Goal: Transaction & Acquisition: Download file/media

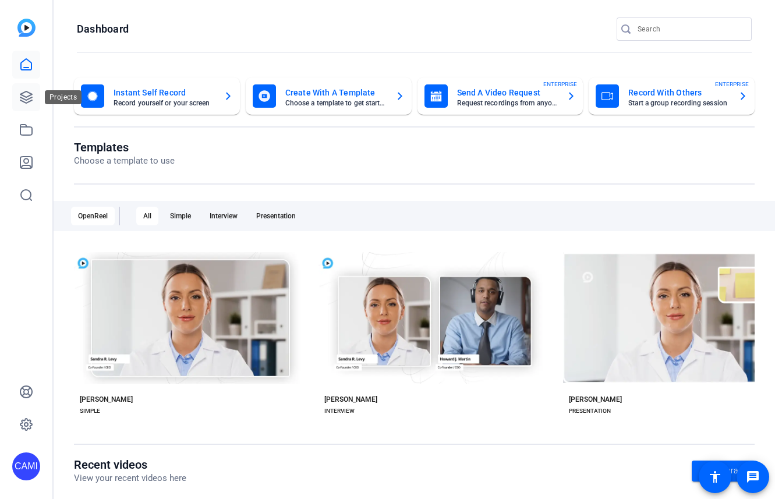
click at [26, 94] on icon at bounding box center [26, 97] width 14 height 14
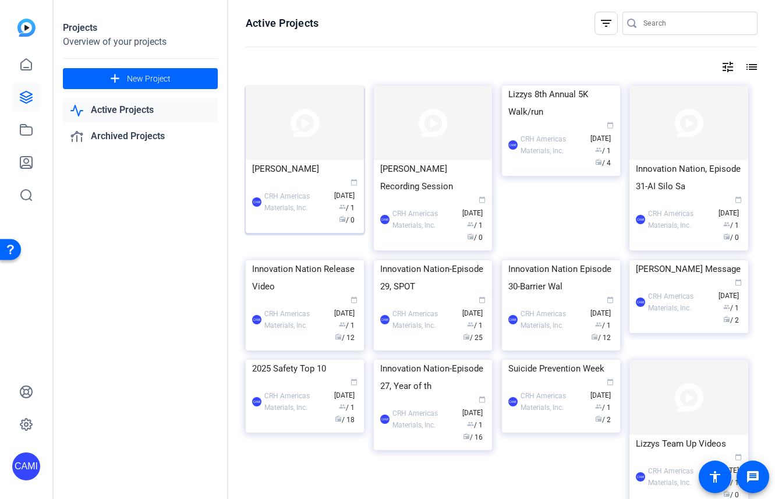
click at [294, 207] on div "CAMI CRH Americas Materials, Inc. calendar_today Sep 08 group / 1 radio / 0" at bounding box center [304, 202] width 105 height 49
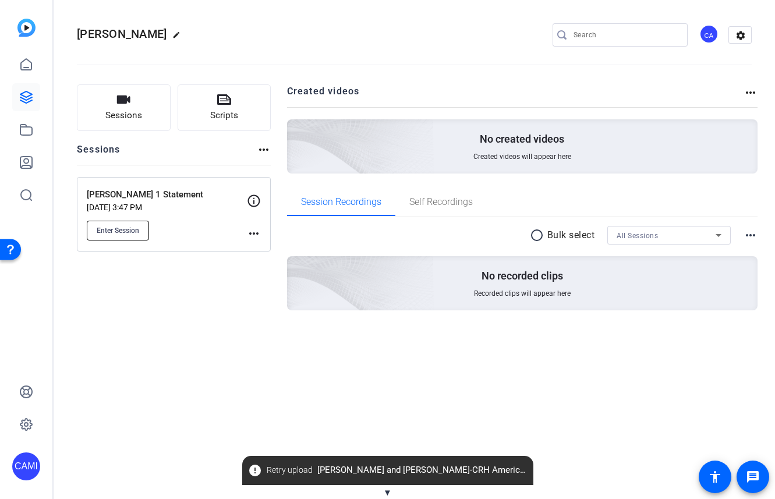
click at [110, 224] on button "Enter Session" at bounding box center [118, 231] width 62 height 20
click at [128, 230] on span "Enter Session" at bounding box center [118, 230] width 43 height 9
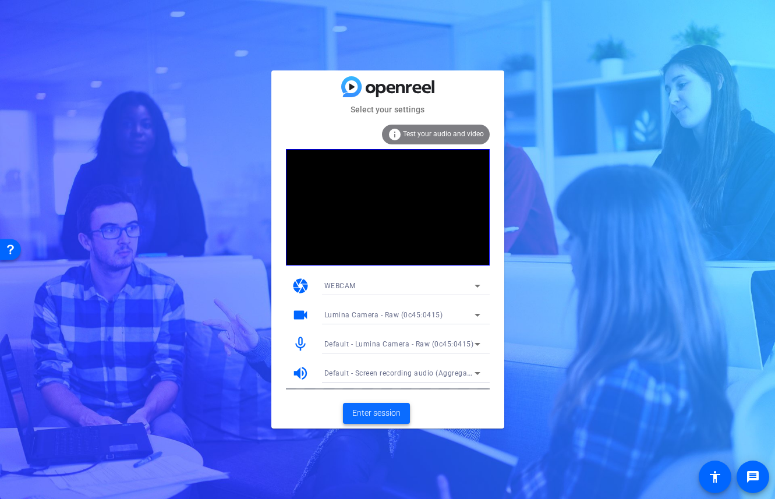
click at [368, 408] on span "Enter session" at bounding box center [376, 413] width 48 height 12
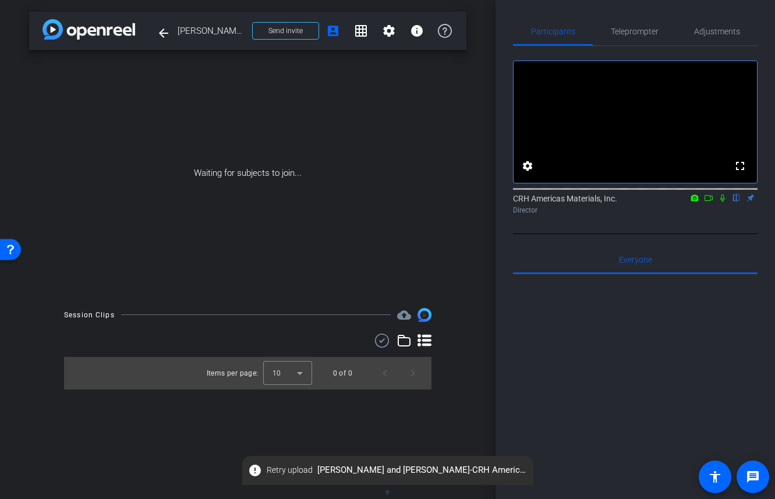
click at [725, 202] on icon at bounding box center [723, 199] width 5 height 8
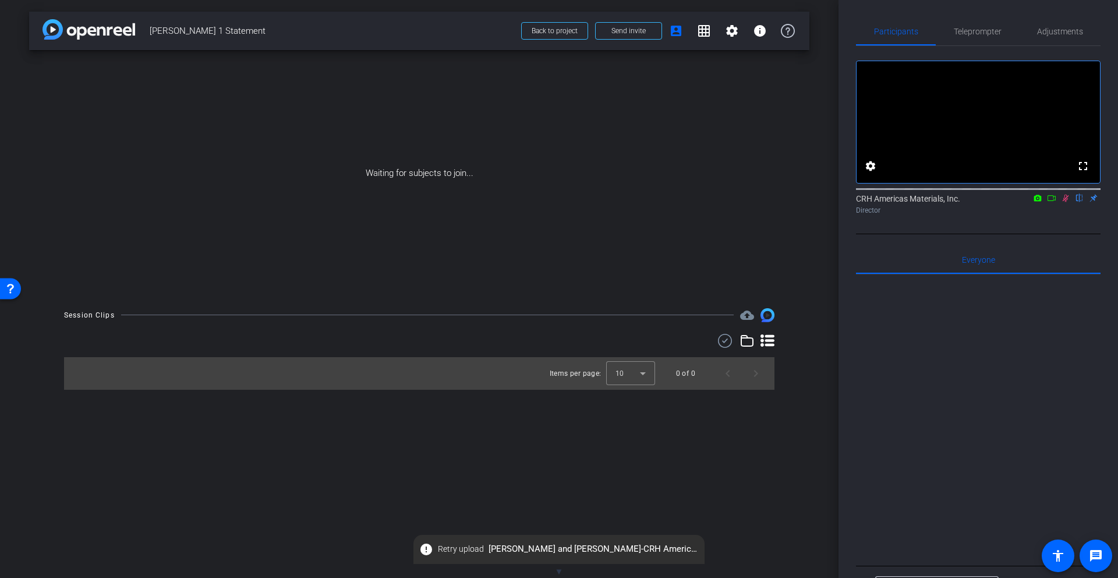
click at [663, 13] on div "arrow_back Grant Day 1 Statement Back to project Send invite account_box grid_o…" at bounding box center [419, 31] width 780 height 38
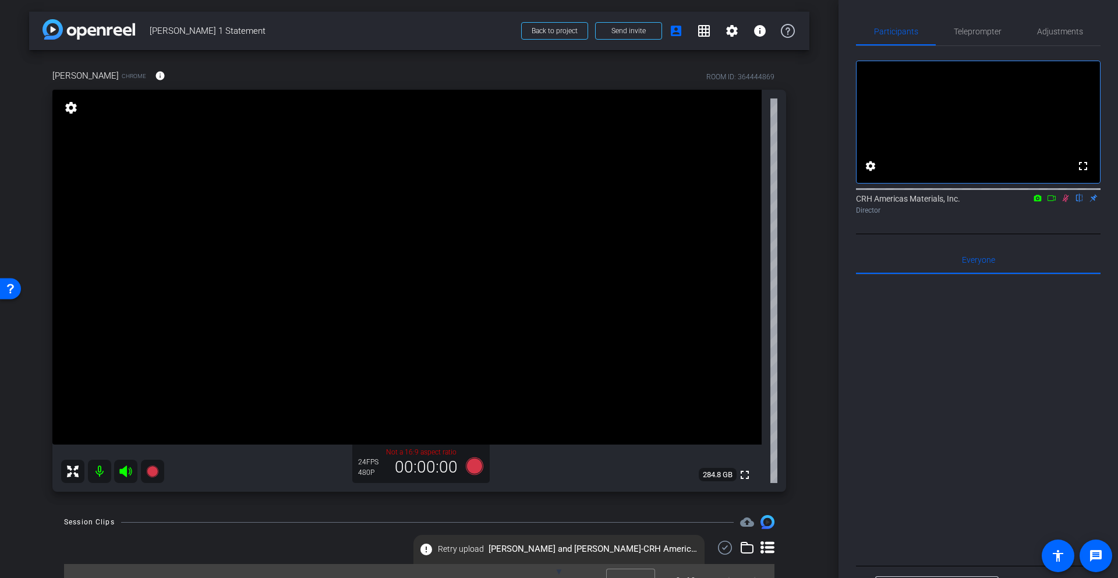
click at [775, 202] on icon at bounding box center [1065, 198] width 9 height 8
click at [775, 33] on span "Adjustments" at bounding box center [1060, 31] width 46 height 8
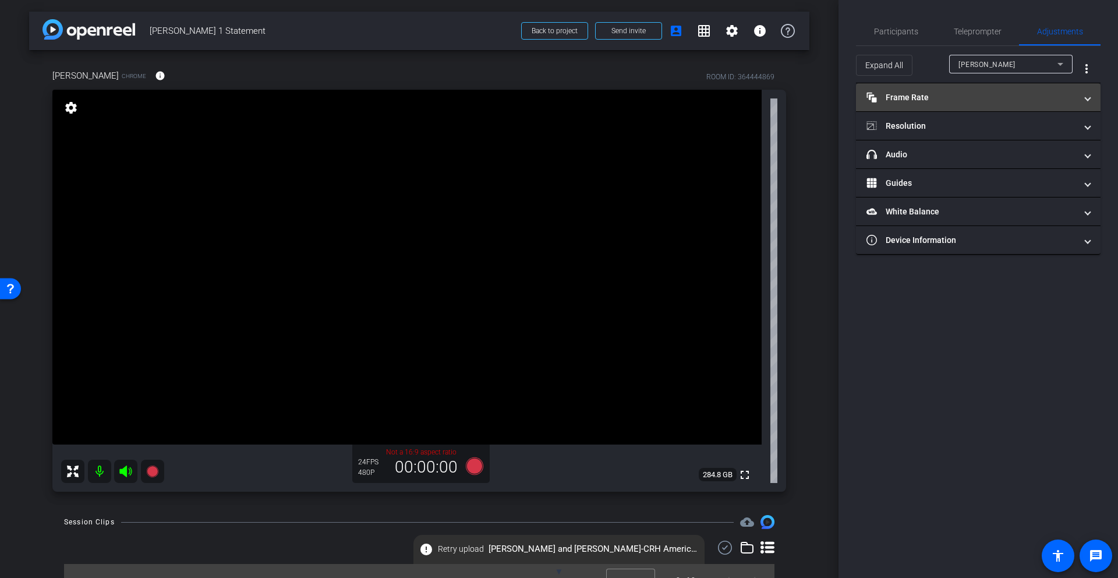
click at [775, 97] on mat-panel-title "Frame Rate Frame Rate" at bounding box center [972, 97] width 210 height 12
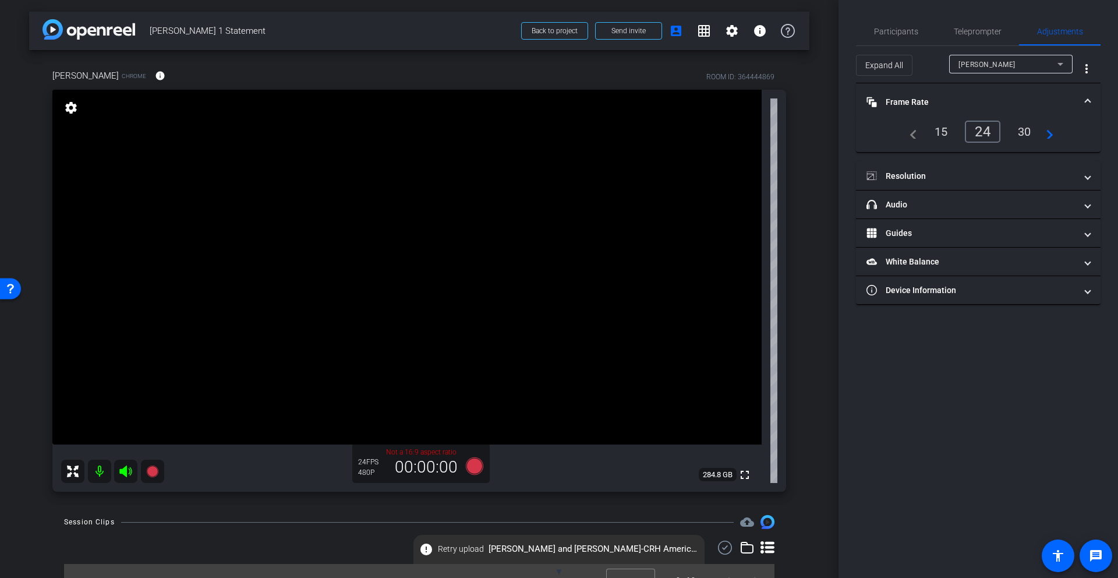
click at [775, 134] on mat-icon "navigate_next" at bounding box center [1047, 132] width 14 height 14
click at [775, 130] on div "60" at bounding box center [1024, 132] width 31 height 20
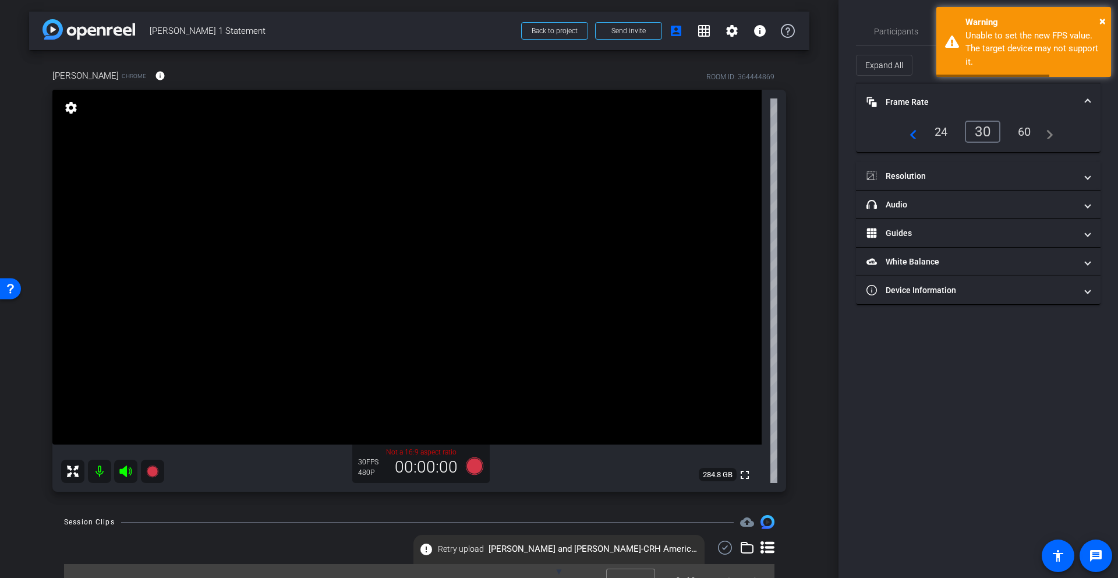
click at [775, 130] on div "30" at bounding box center [983, 132] width 36 height 22
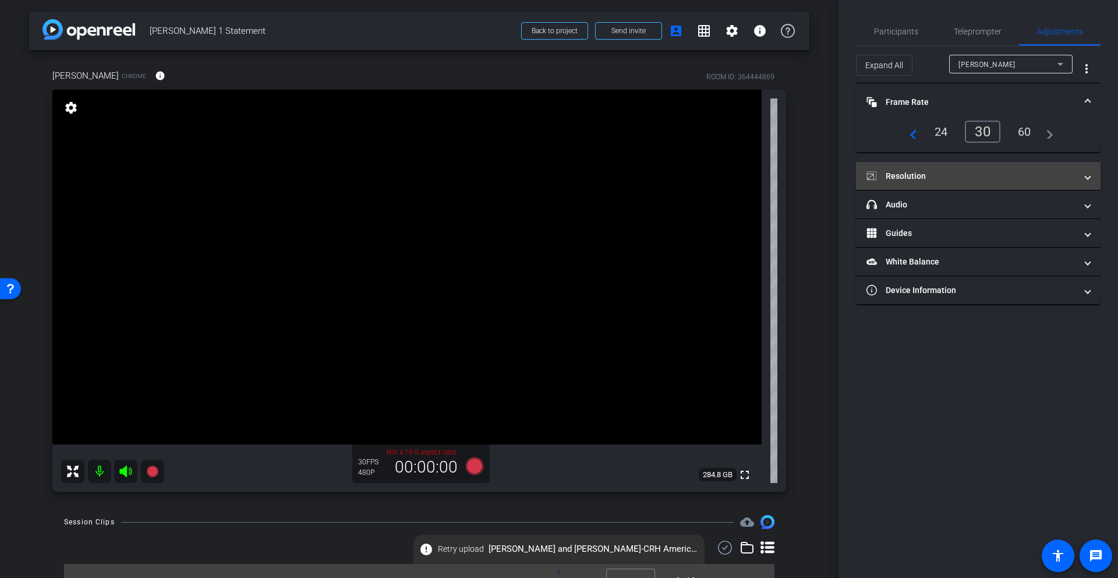
click at [775, 176] on mat-panel-title "Resolution" at bounding box center [972, 176] width 210 height 12
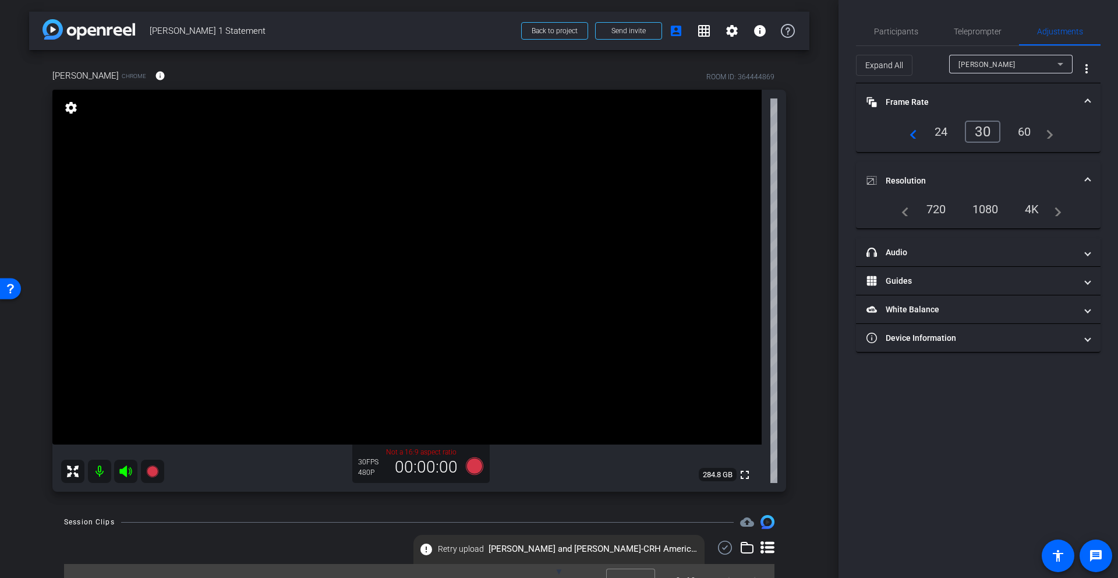
click at [775, 204] on div "4K" at bounding box center [1032, 209] width 32 height 20
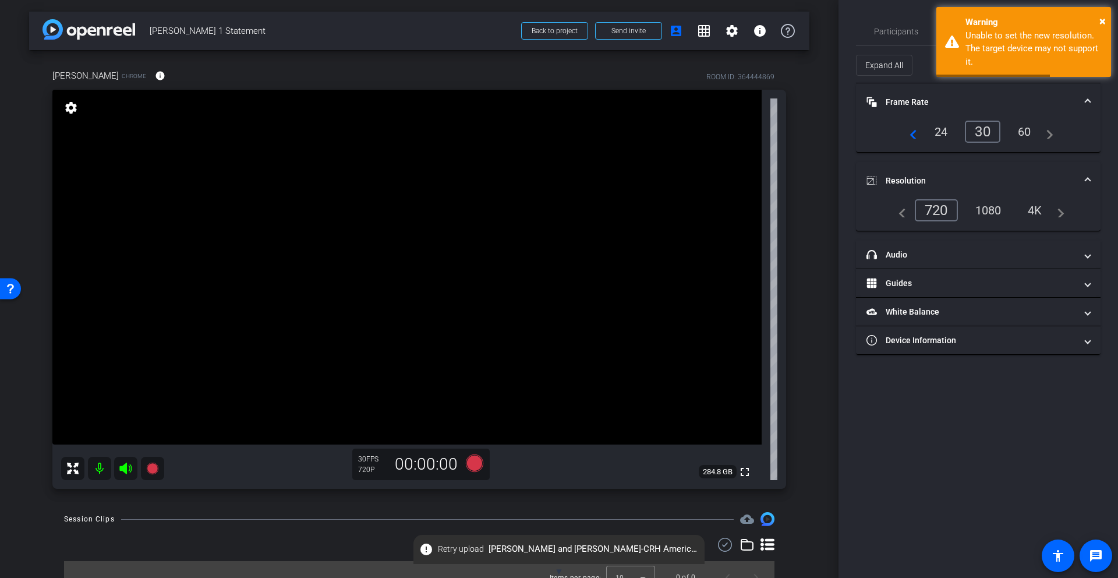
click at [775, 210] on div "1080" at bounding box center [989, 210] width 44 height 20
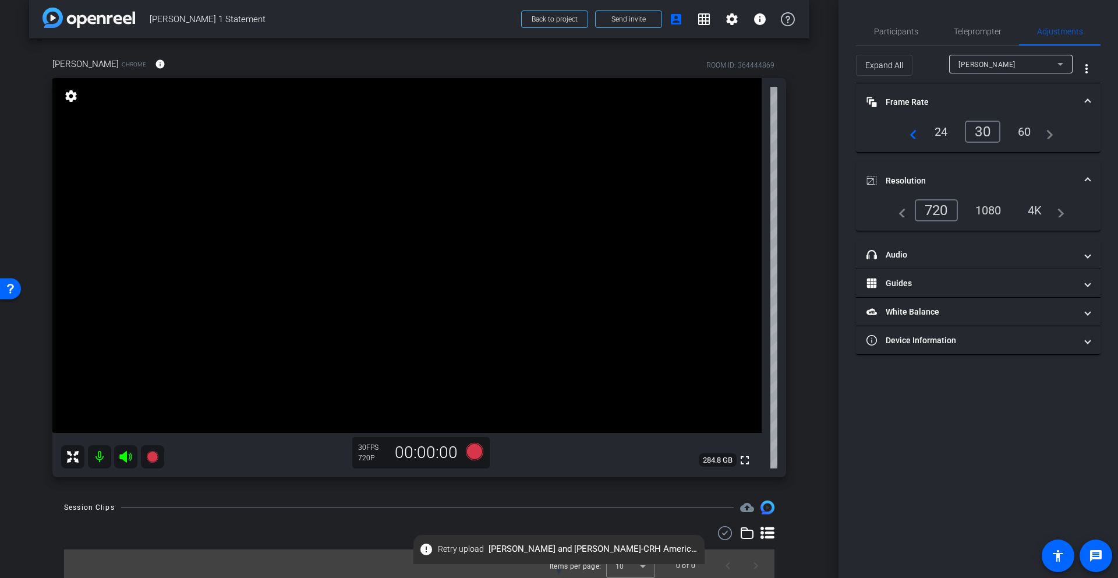
scroll to position [16, 0]
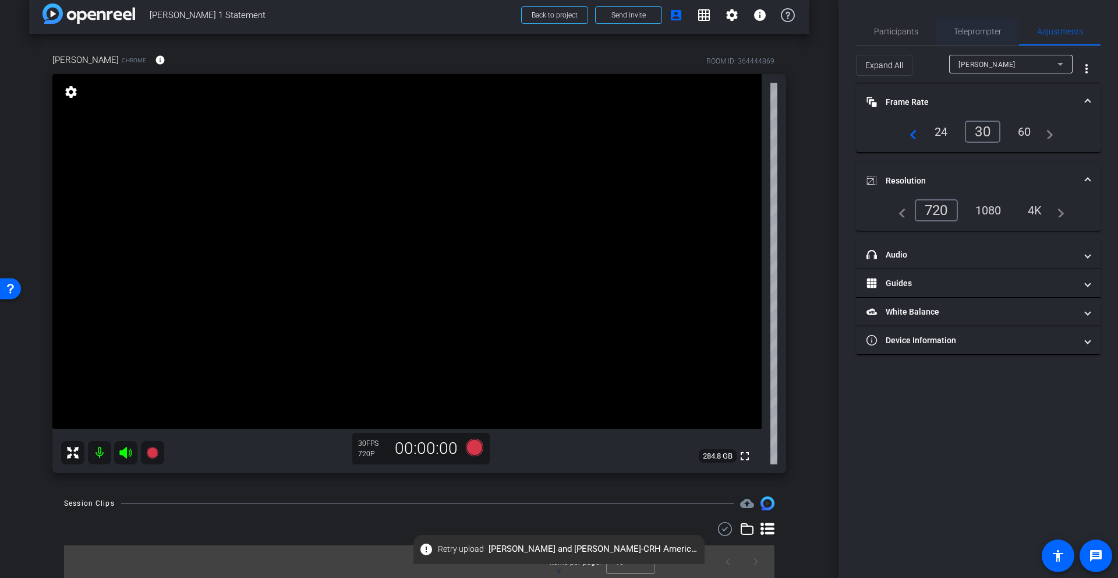
click at [775, 29] on span "Teleprompter" at bounding box center [978, 31] width 48 height 8
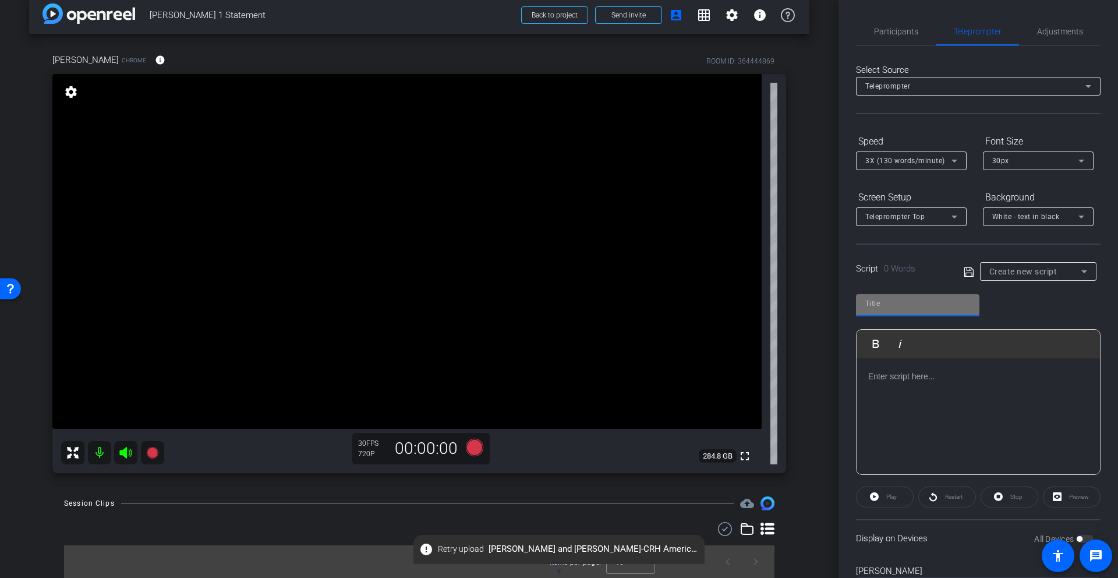
click at [775, 301] on input "text" at bounding box center [918, 303] width 105 height 14
click at [775, 269] on span "Create new script" at bounding box center [1024, 271] width 68 height 9
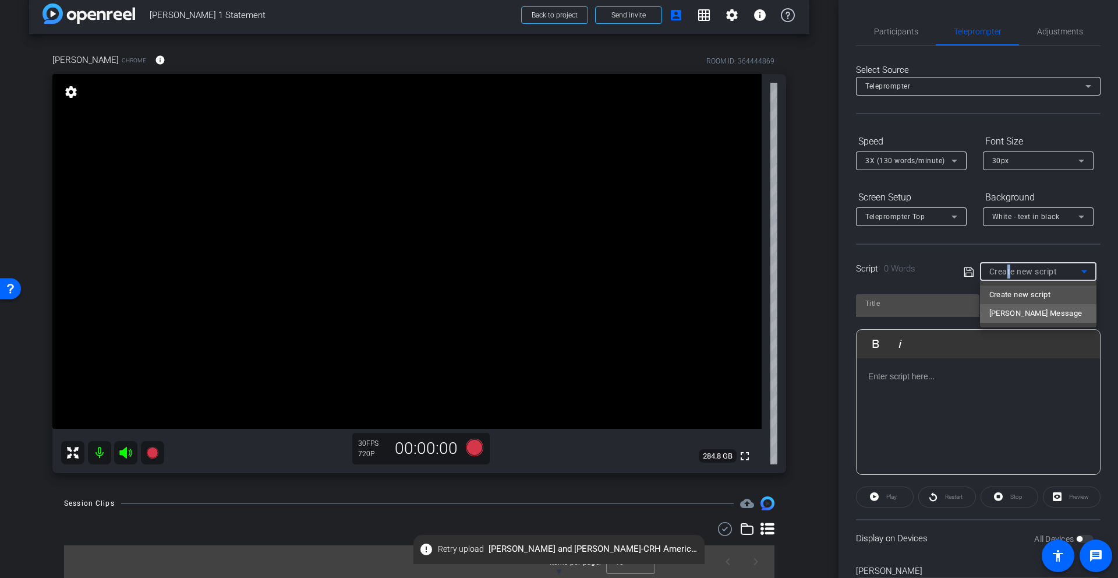
click at [775, 312] on span "Grant's Message" at bounding box center [1036, 313] width 93 height 14
type input "Grant's Message"
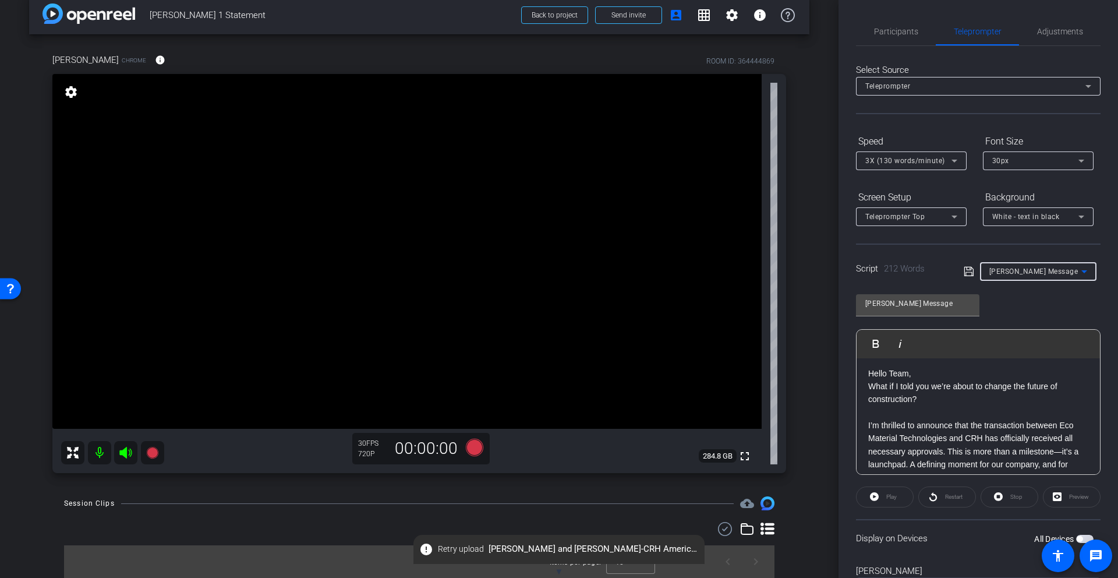
scroll to position [0, 0]
click at [775, 498] on div "Play" at bounding box center [885, 496] width 58 height 21
click at [775, 496] on div "Play" at bounding box center [885, 496] width 58 height 21
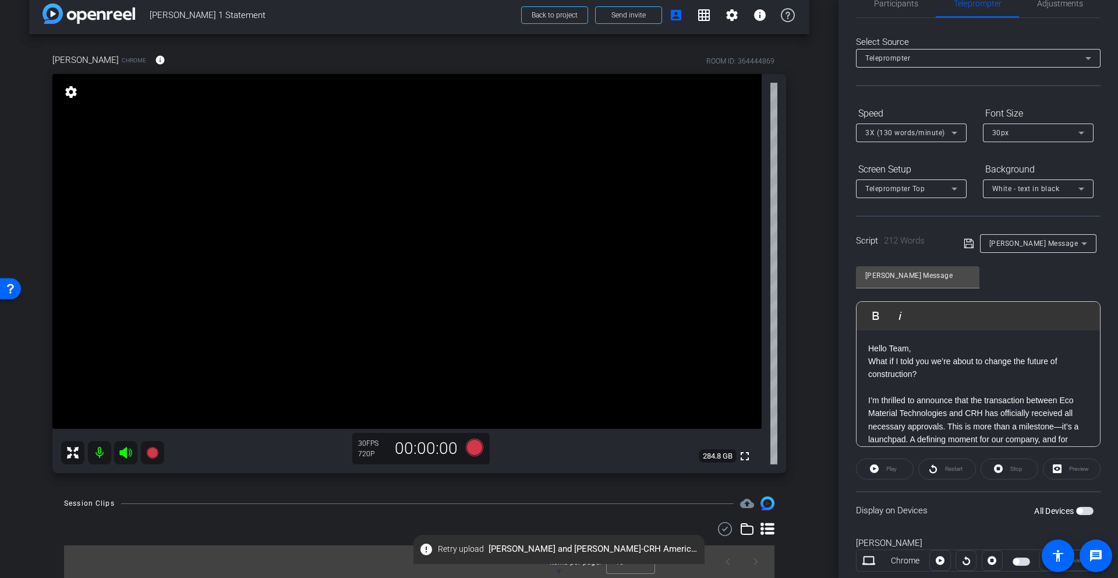
scroll to position [59, 0]
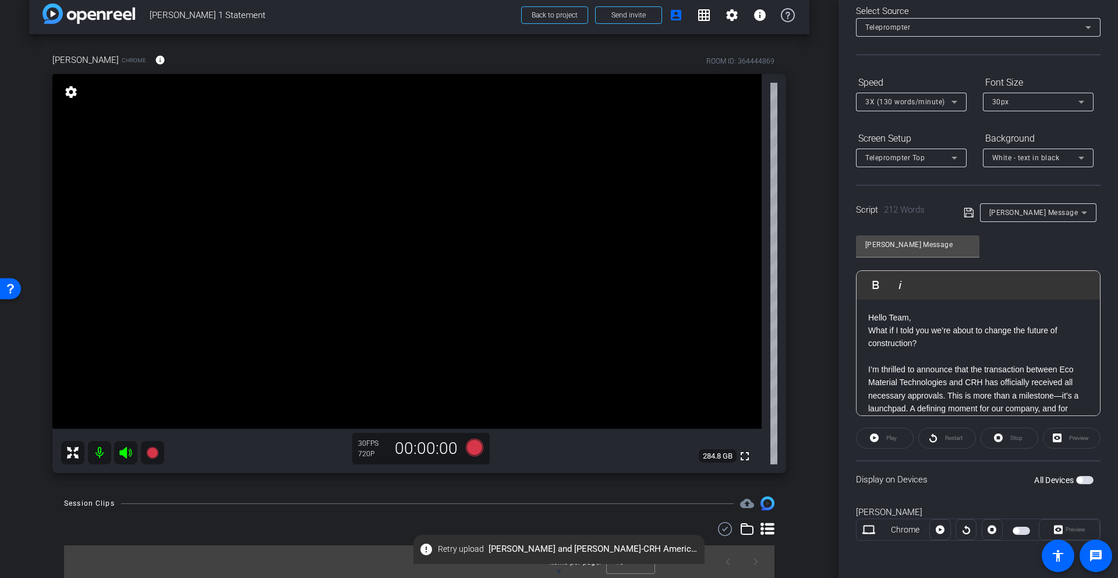
click at [775, 439] on div "Preview" at bounding box center [1072, 438] width 58 height 21
click at [775, 479] on span "button" at bounding box center [1084, 480] width 17 height 8
click at [775, 439] on div "Preview" at bounding box center [1072, 438] width 58 height 21
click at [775, 439] on icon at bounding box center [874, 437] width 9 height 9
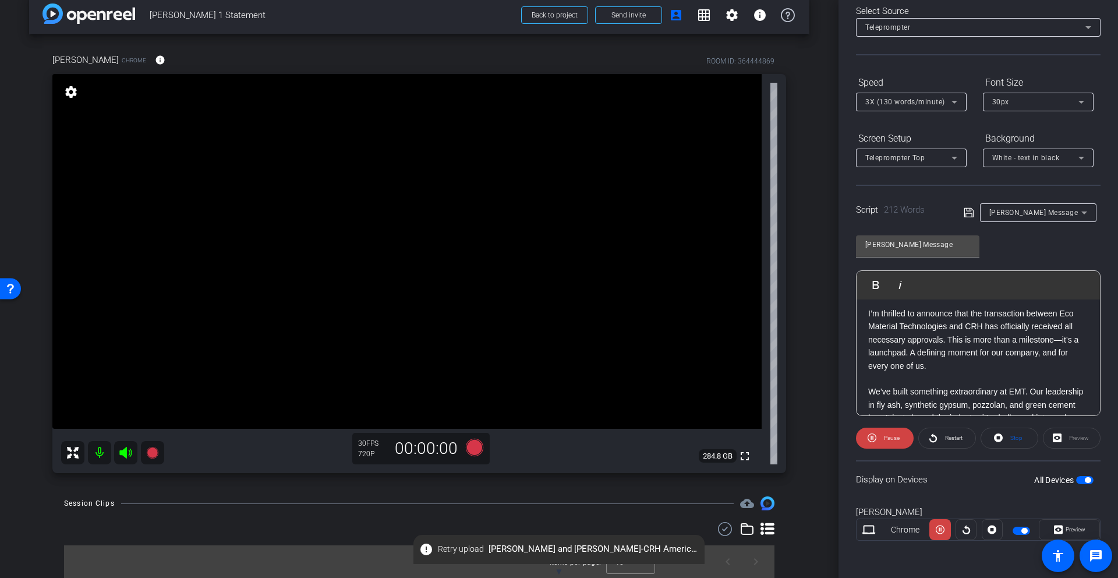
scroll to position [0, 0]
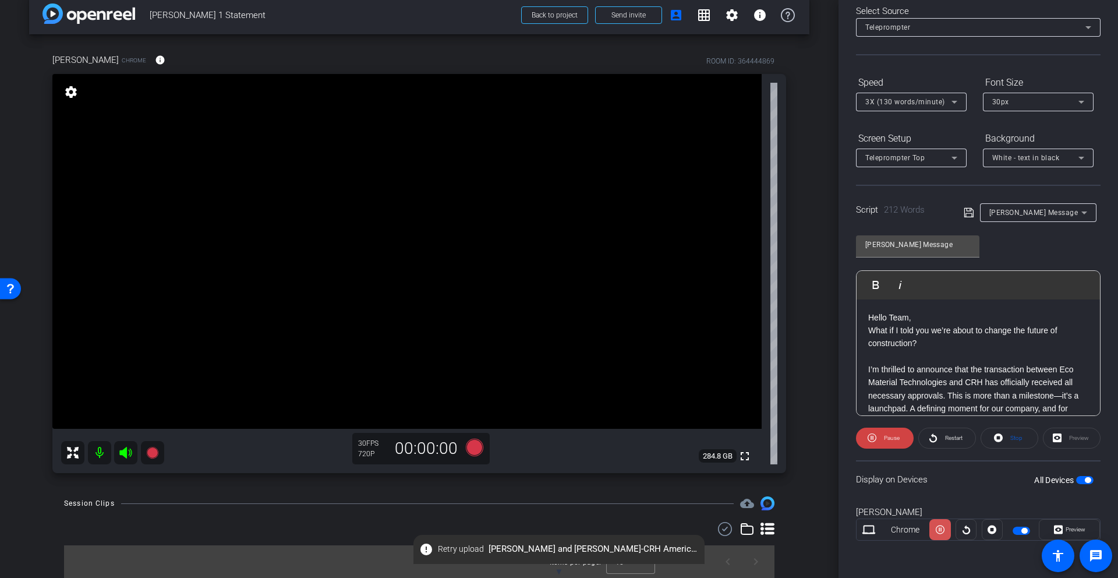
click at [775, 499] on icon at bounding box center [940, 529] width 9 height 17
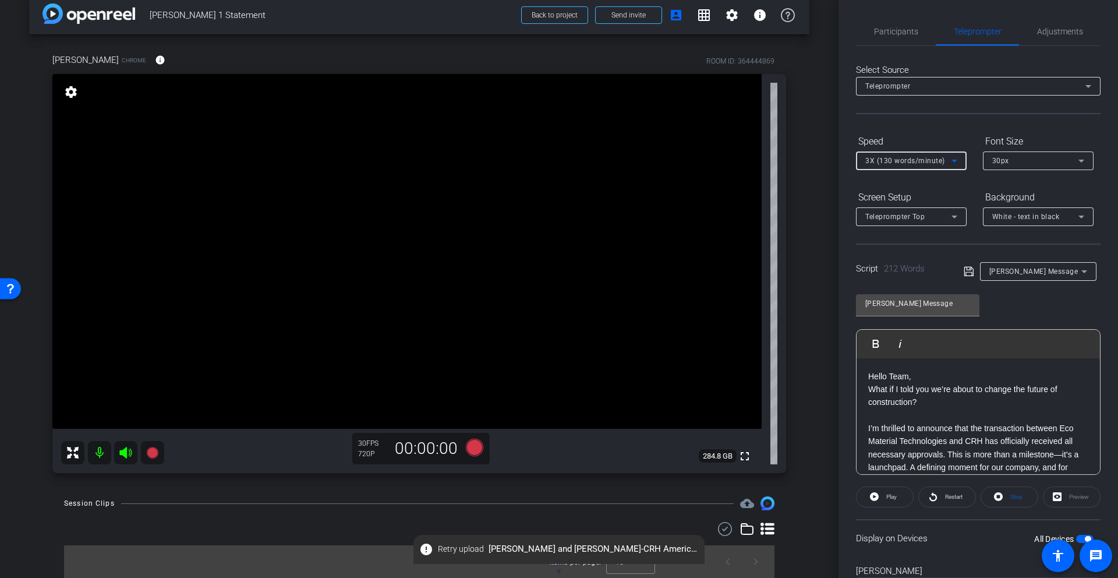
click at [775, 159] on span "3X (130 words/minute)" at bounding box center [906, 161] width 80 height 8
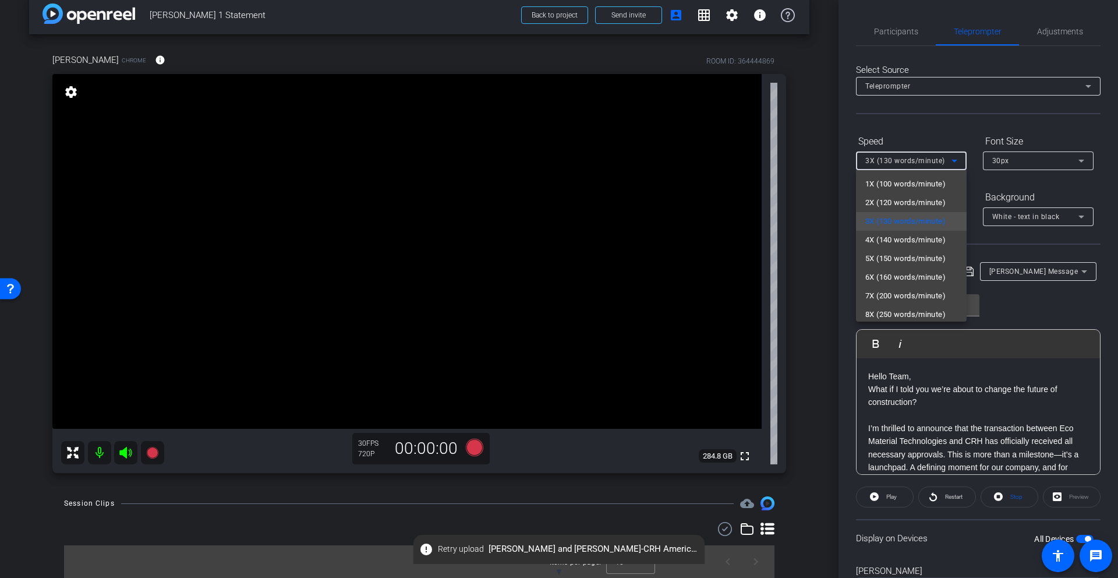
click at [775, 259] on span "5X (150 words/minute)" at bounding box center [906, 259] width 80 height 14
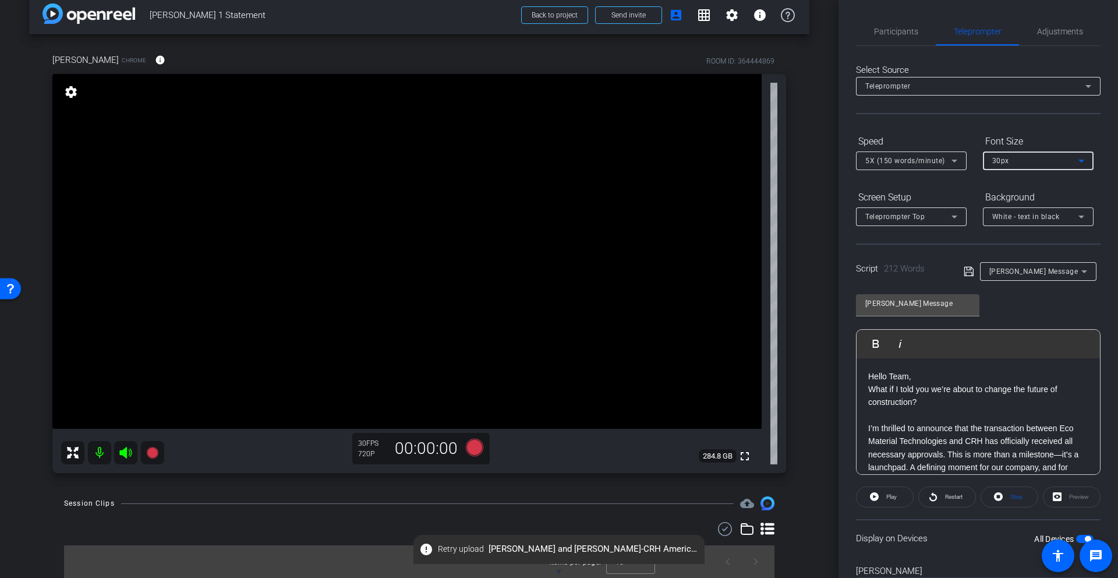
click at [775, 158] on div "30px" at bounding box center [1036, 160] width 86 height 15
click at [775, 216] on span "40px" at bounding box center [1001, 221] width 17 height 14
click at [775, 161] on div "40px" at bounding box center [1036, 160] width 86 height 15
click at [775, 183] on span "20px" at bounding box center [1001, 184] width 17 height 14
click at [775, 158] on span "20px" at bounding box center [1001, 161] width 17 height 8
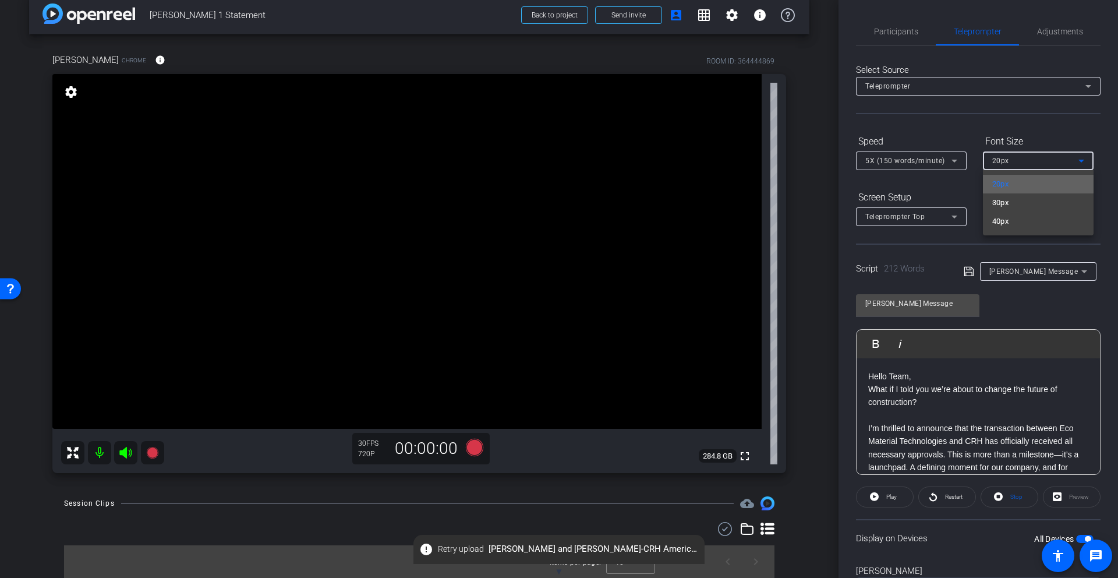
click at [775, 182] on span "20px" at bounding box center [1001, 184] width 17 height 14
click at [775, 214] on icon at bounding box center [955, 217] width 14 height 14
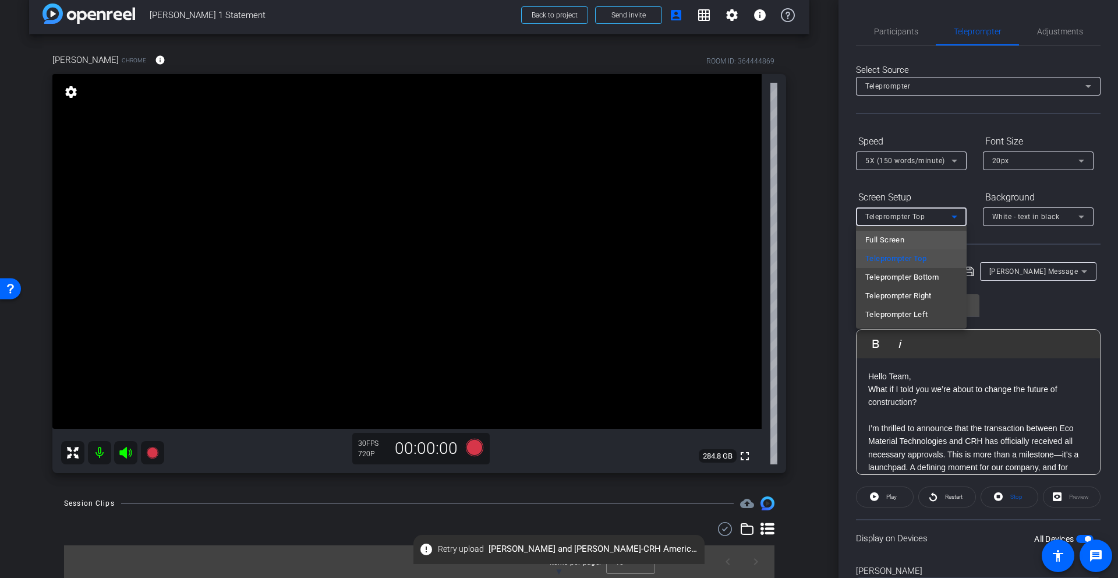
click at [775, 241] on span "Full Screen" at bounding box center [885, 240] width 39 height 14
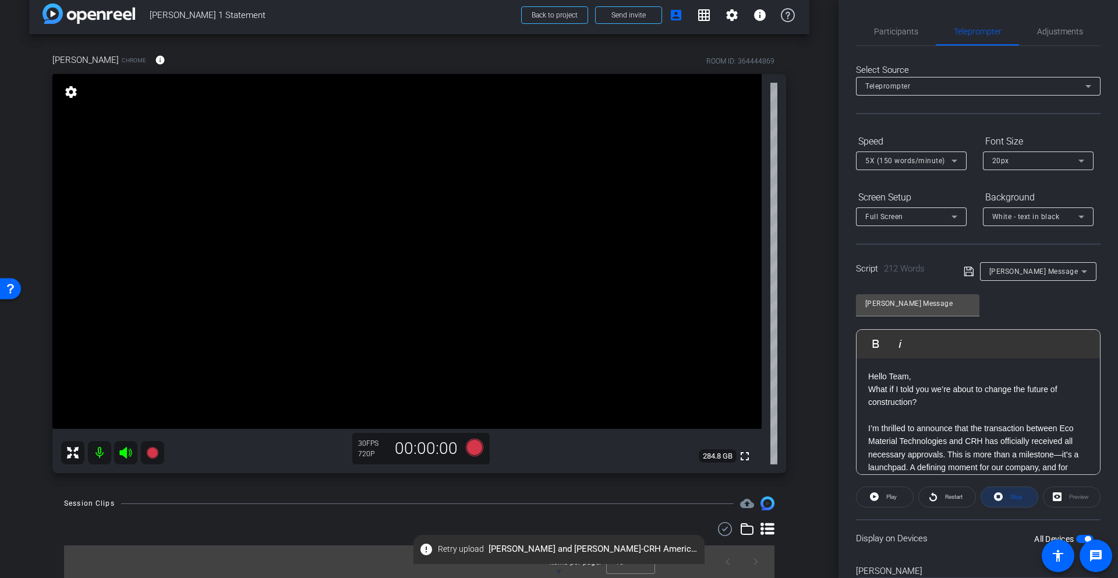
click at [775, 497] on span "Stop" at bounding box center [1017, 496] width 12 height 6
click at [474, 448] on icon at bounding box center [474, 447] width 17 height 17
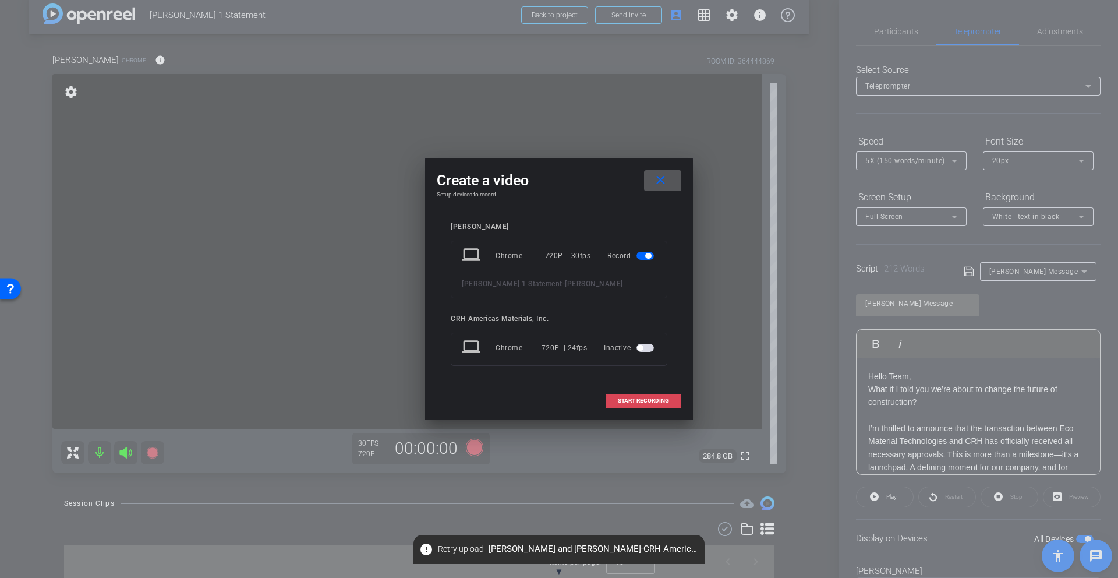
click at [646, 403] on span "START RECORDING" at bounding box center [643, 401] width 51 height 6
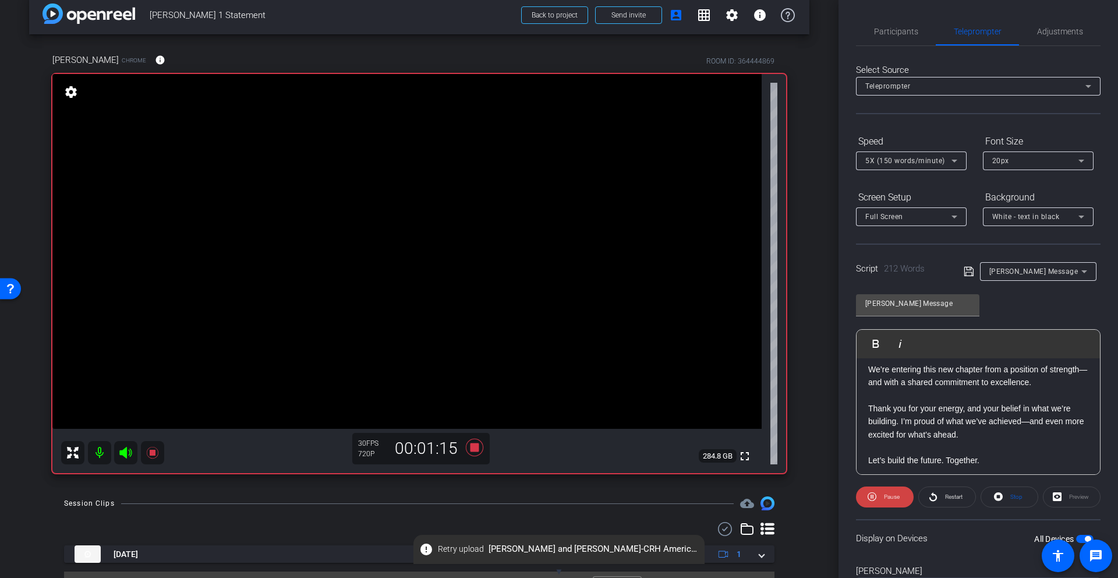
scroll to position [350, 0]
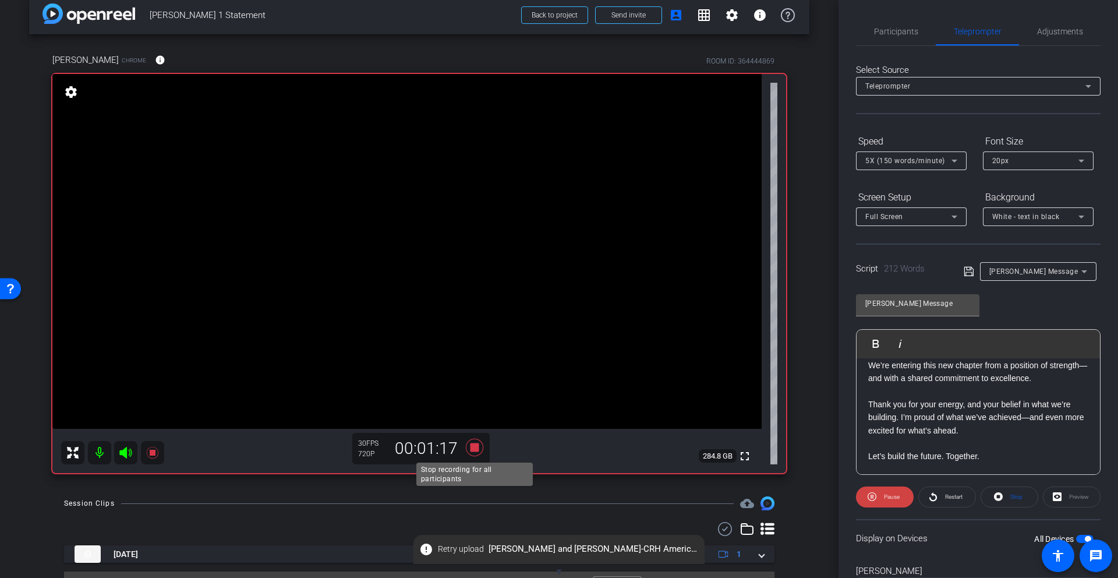
click at [475, 449] on icon at bounding box center [474, 447] width 17 height 17
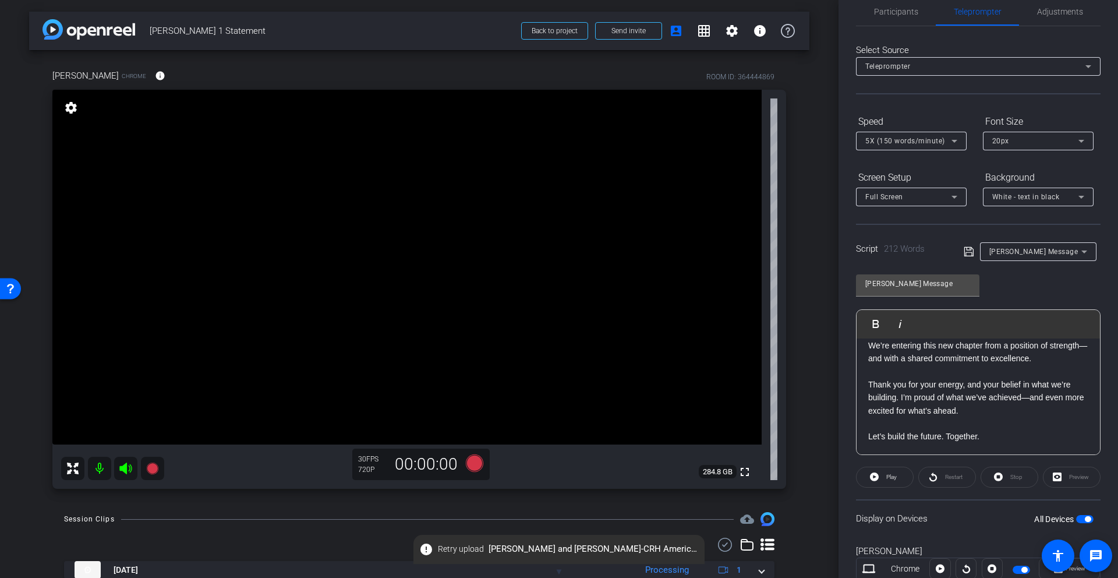
scroll to position [42, 0]
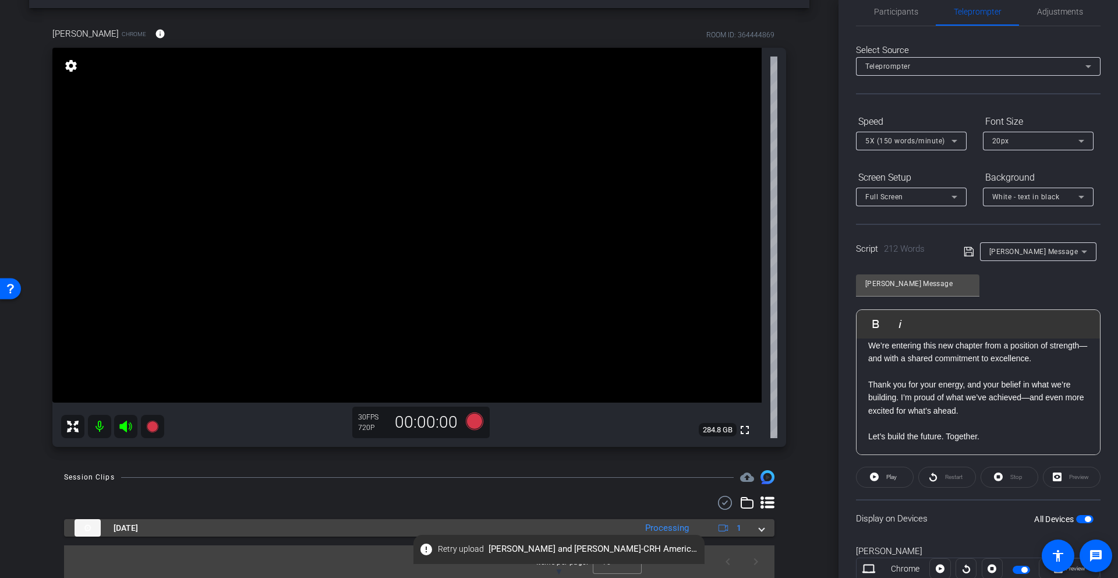
click at [761, 499] on span at bounding box center [762, 528] width 5 height 12
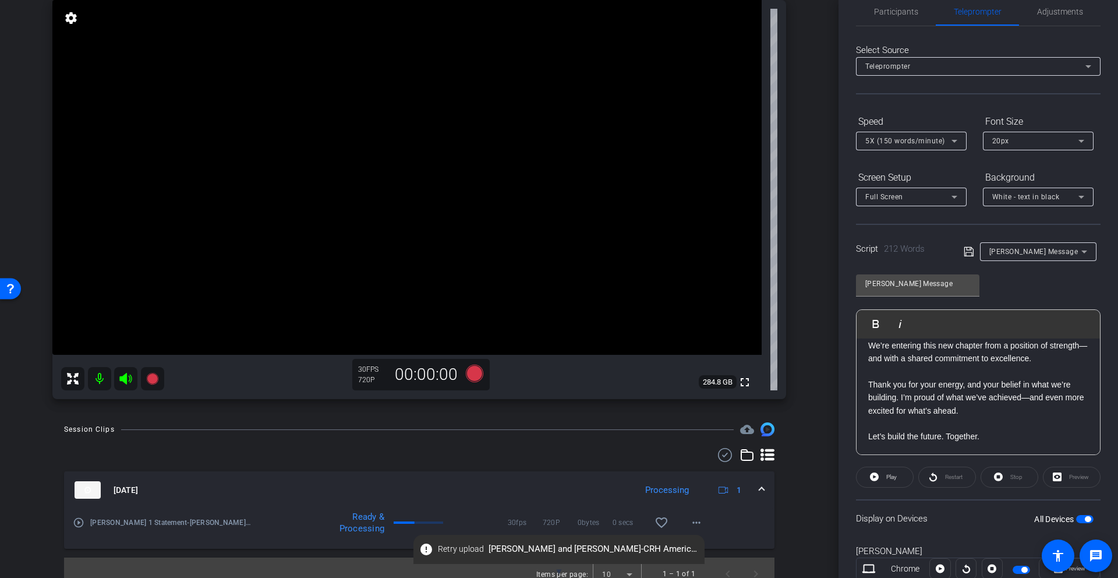
scroll to position [102, 0]
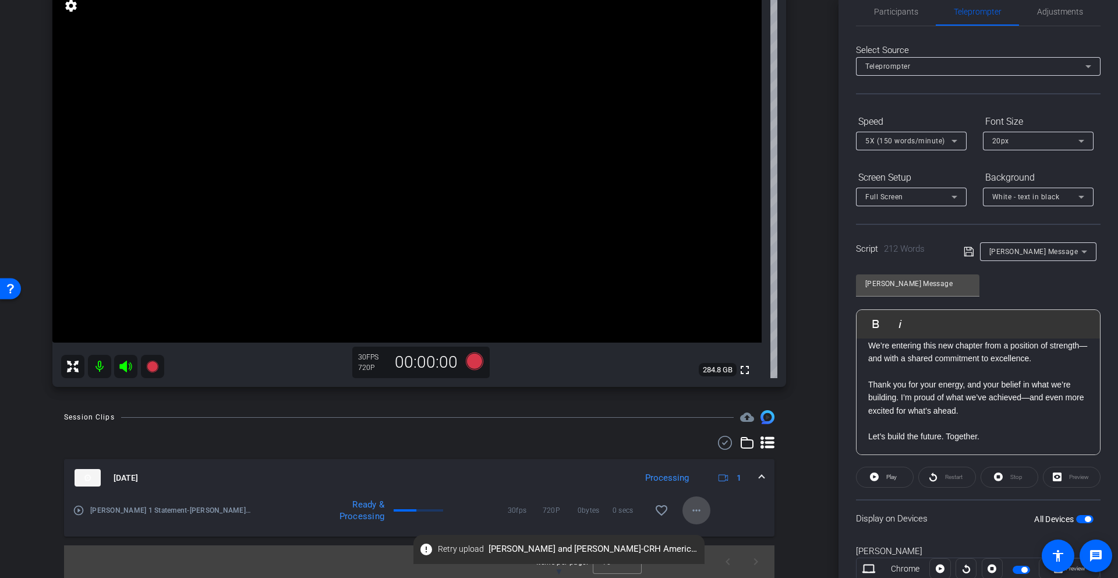
click at [700, 499] on mat-icon "more_horiz" at bounding box center [697, 510] width 14 height 14
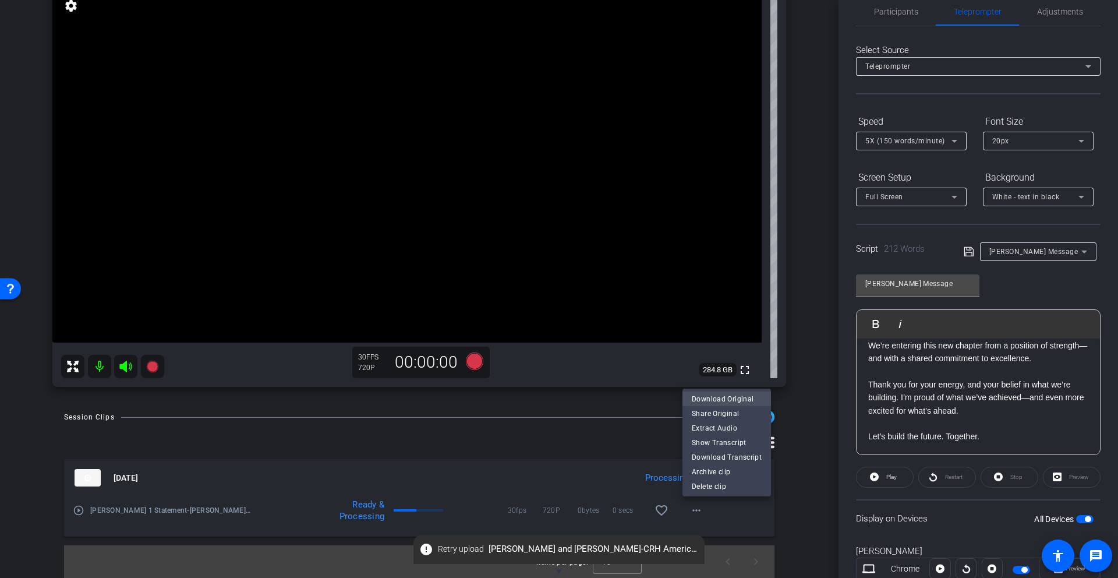
click at [708, 398] on span "Download Original" at bounding box center [727, 399] width 70 height 14
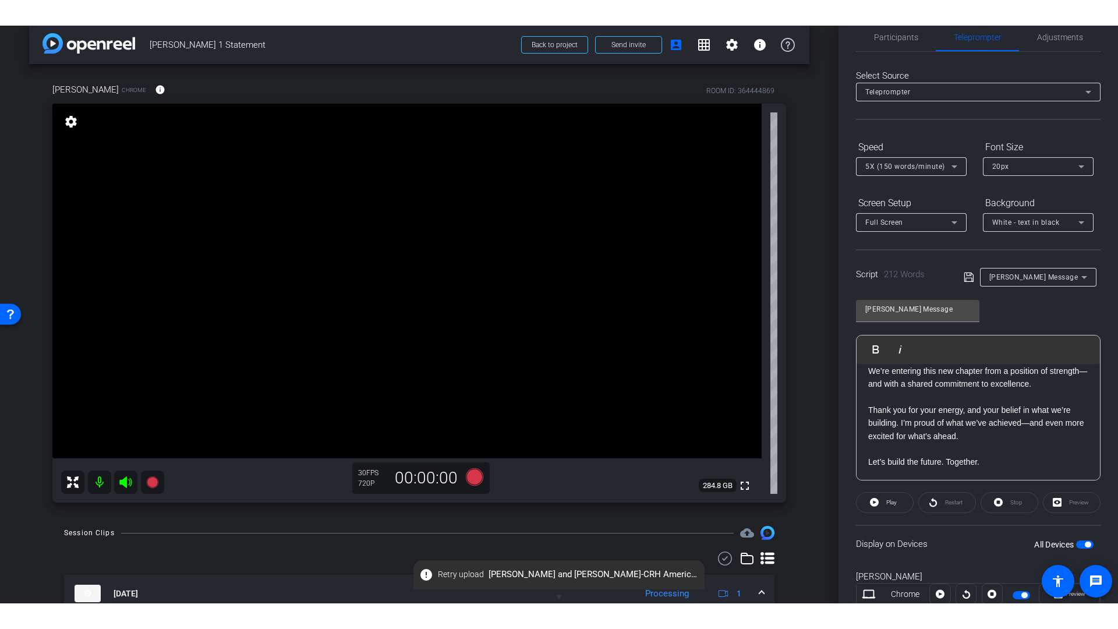
scroll to position [0, 0]
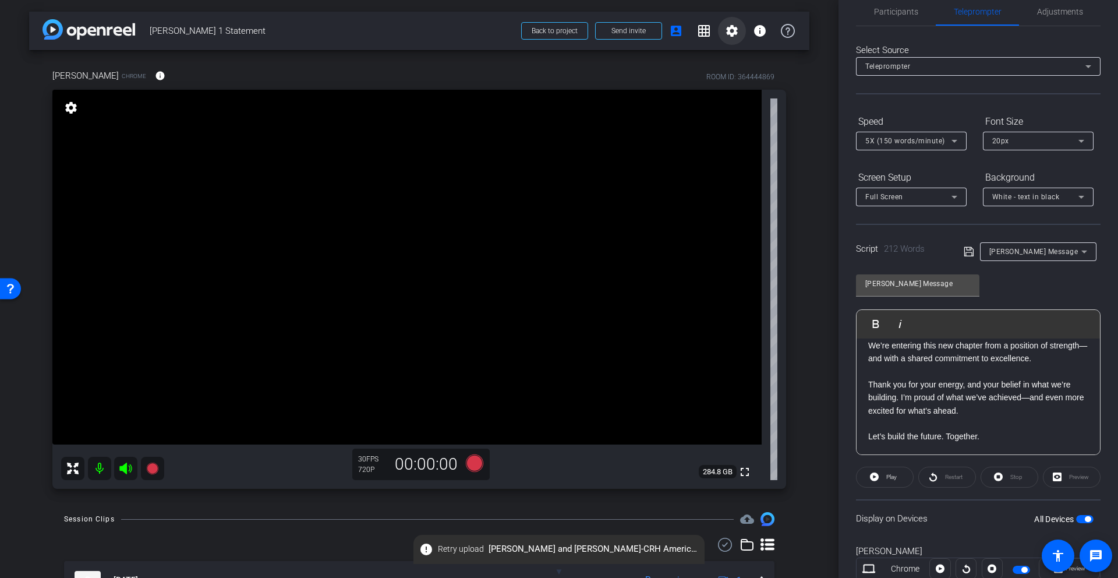
click at [732, 30] on mat-icon "settings" at bounding box center [732, 31] width 14 height 14
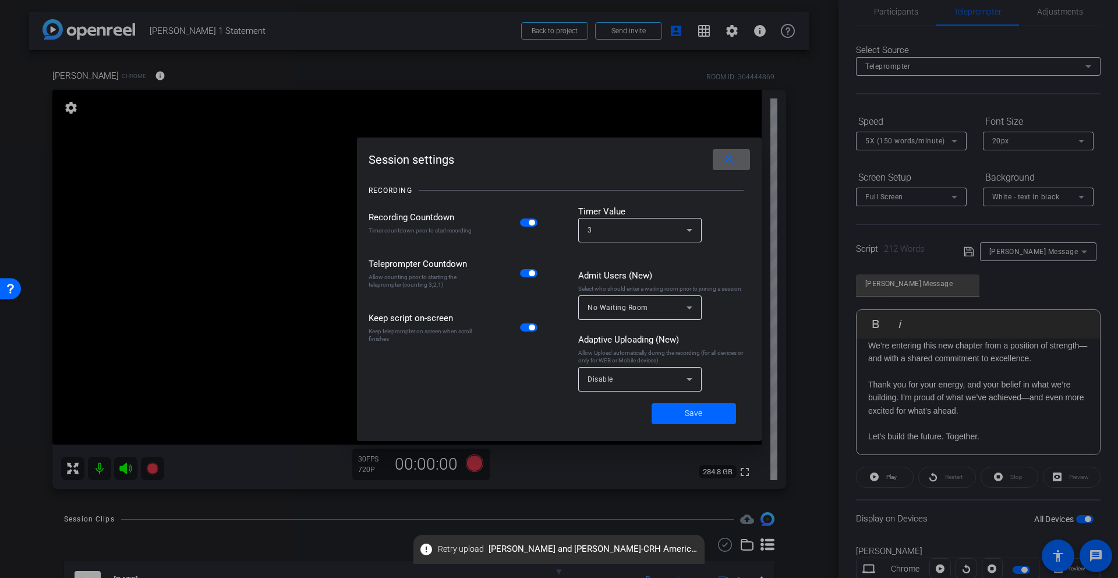
click at [659, 380] on div "Disable" at bounding box center [637, 379] width 99 height 15
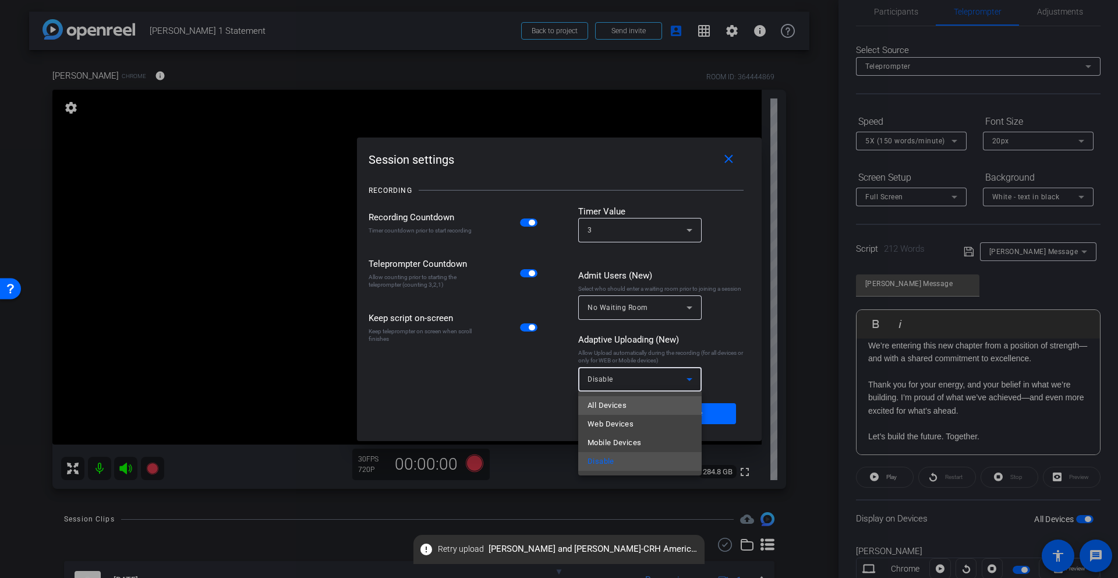
click at [628, 410] on mat-option "All Devices" at bounding box center [639, 405] width 123 height 19
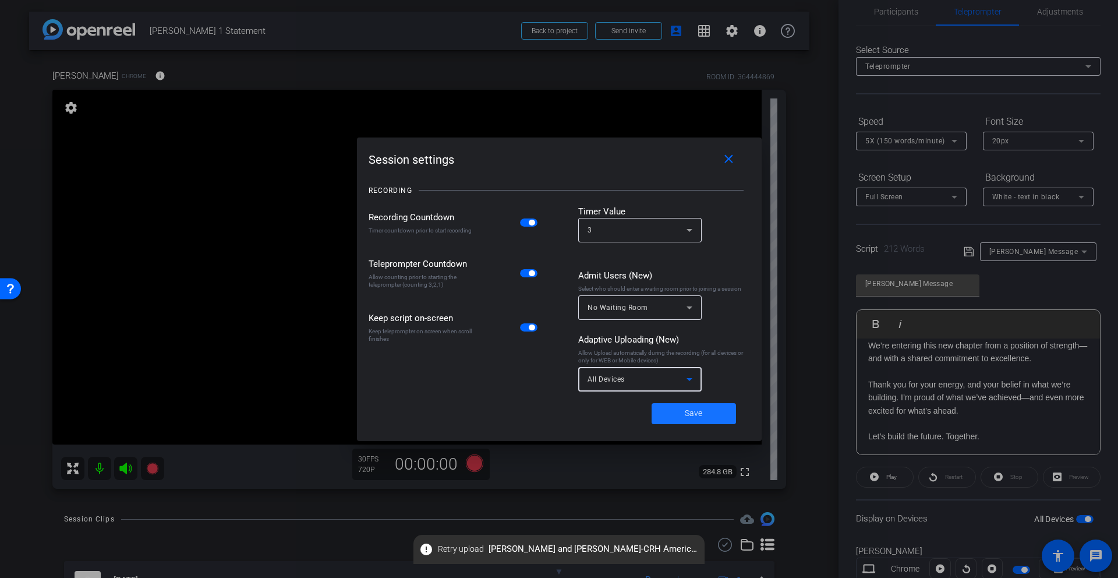
click at [686, 413] on span "Save" at bounding box center [693, 413] width 17 height 12
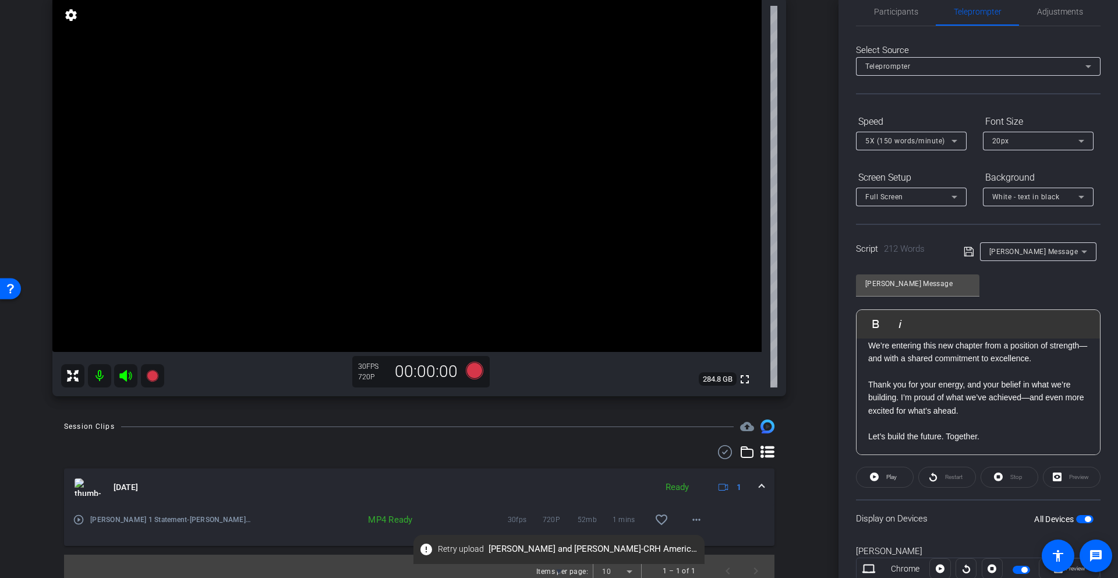
scroll to position [102, 0]
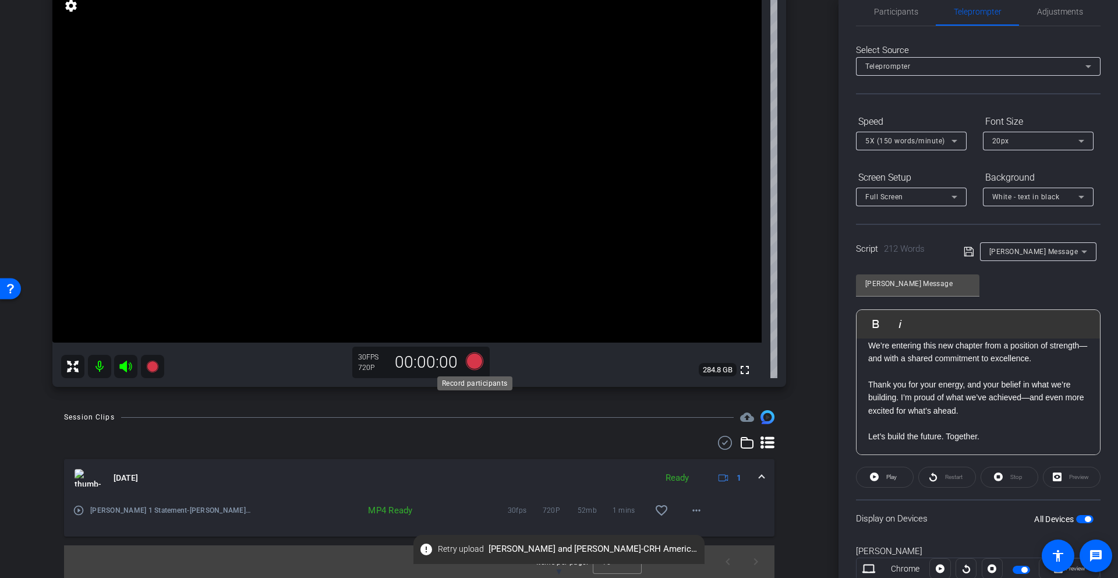
click at [472, 361] on icon at bounding box center [474, 360] width 17 height 17
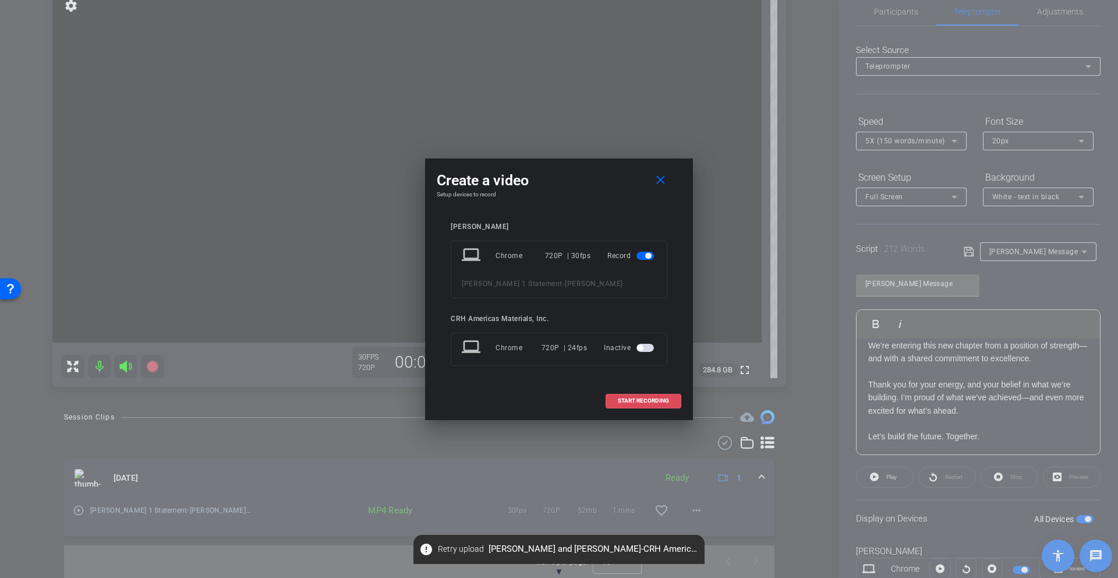
click at [641, 403] on span "START RECORDING" at bounding box center [643, 401] width 51 height 6
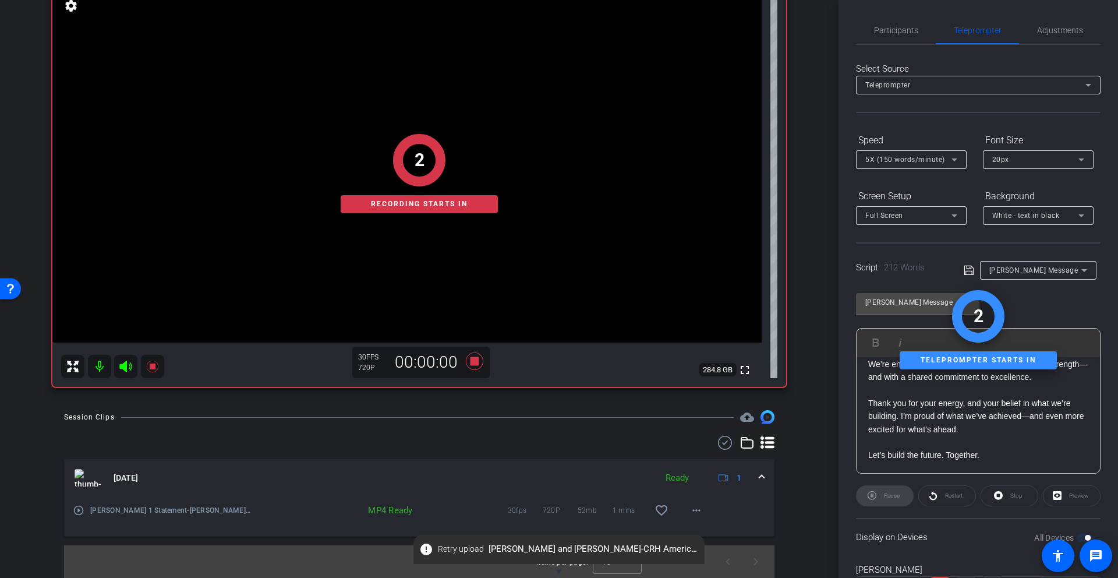
scroll to position [0, 0]
click at [775, 30] on span "Participants" at bounding box center [896, 31] width 44 height 8
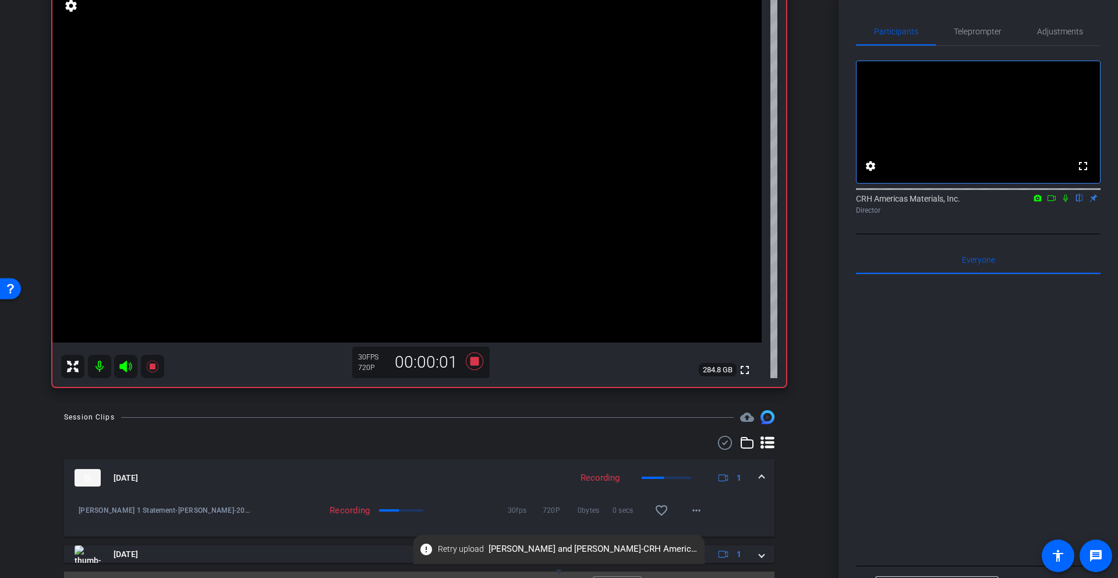
click at [775, 202] on icon at bounding box center [1065, 198] width 9 height 8
click at [775, 29] on span "Teleprompter" at bounding box center [978, 31] width 48 height 8
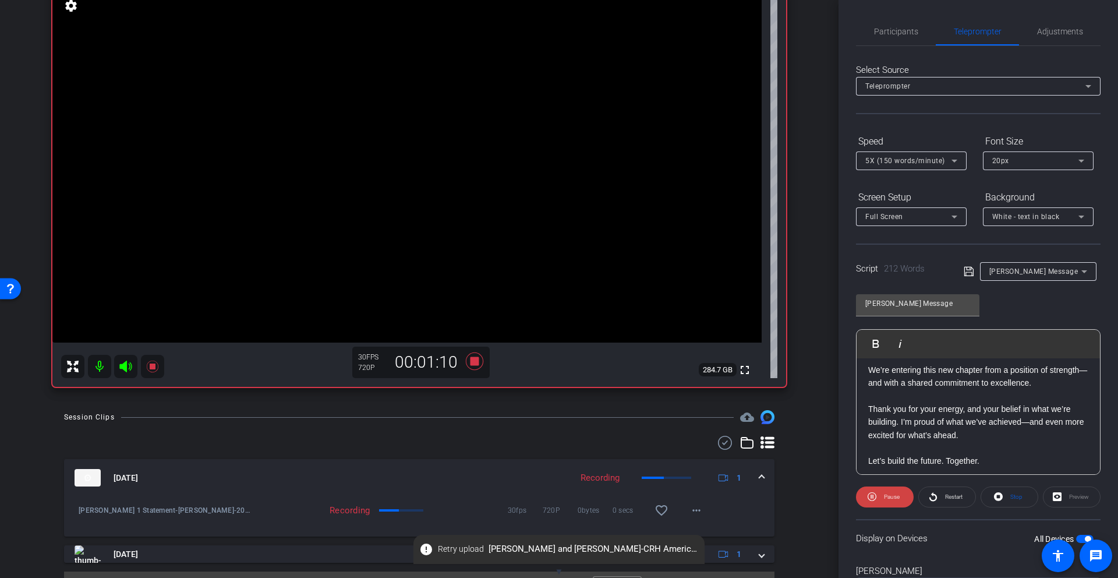
scroll to position [350, 0]
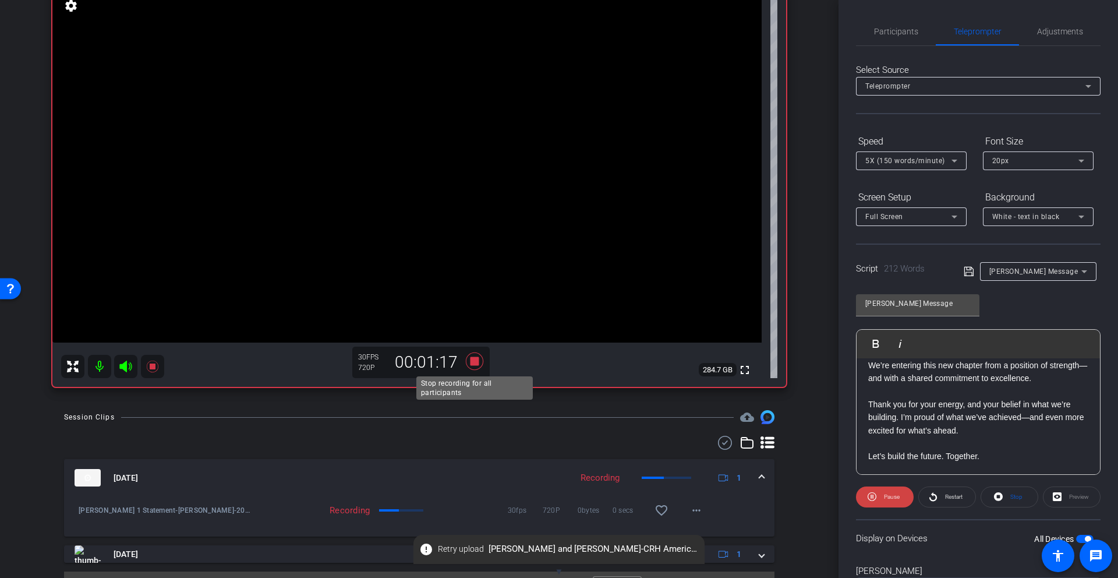
click at [478, 359] on icon at bounding box center [474, 360] width 17 height 17
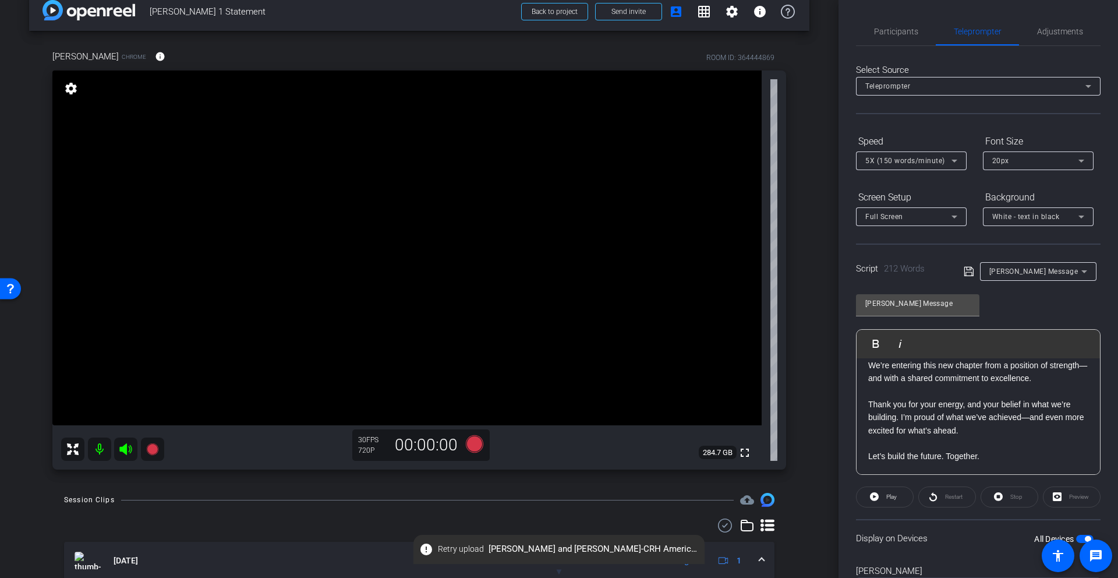
scroll to position [0, 0]
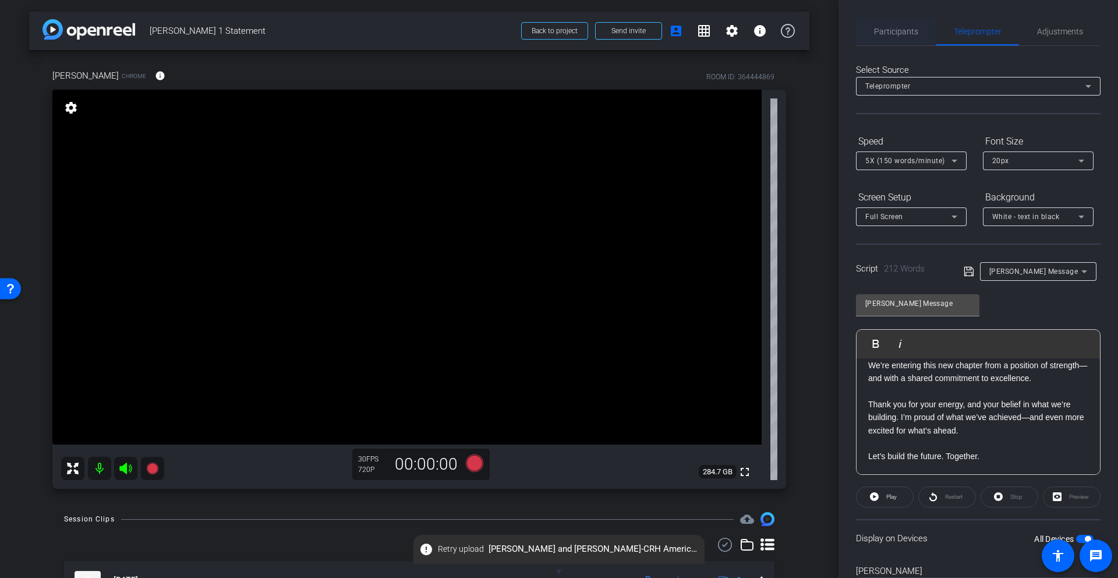
click at [775, 31] on span "Participants" at bounding box center [896, 31] width 44 height 8
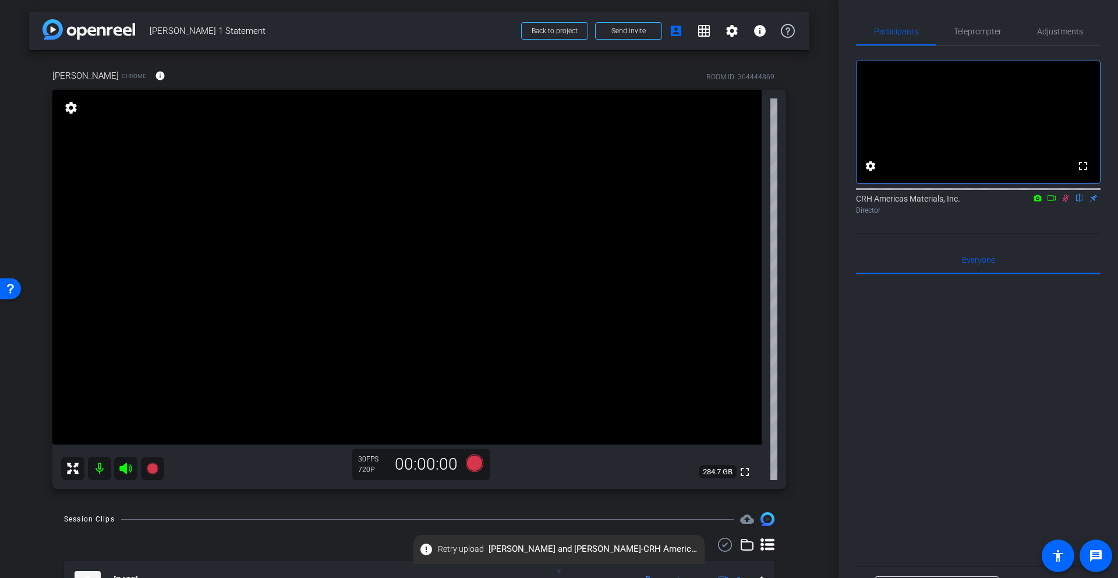
click at [775, 202] on icon at bounding box center [1065, 198] width 9 height 8
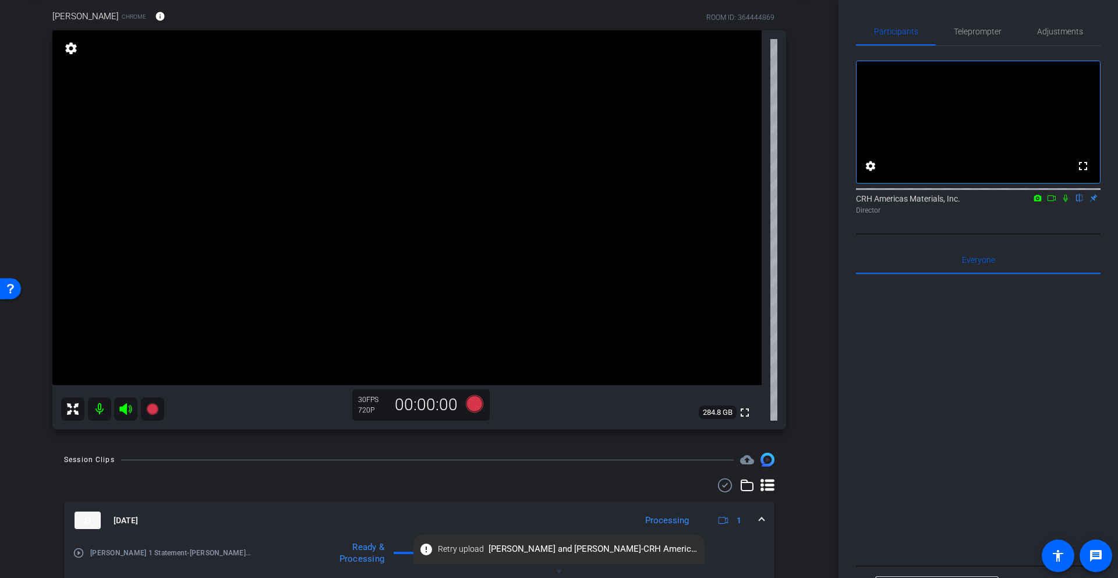
scroll to position [61, 0]
click at [775, 34] on span "Teleprompter" at bounding box center [978, 31] width 48 height 8
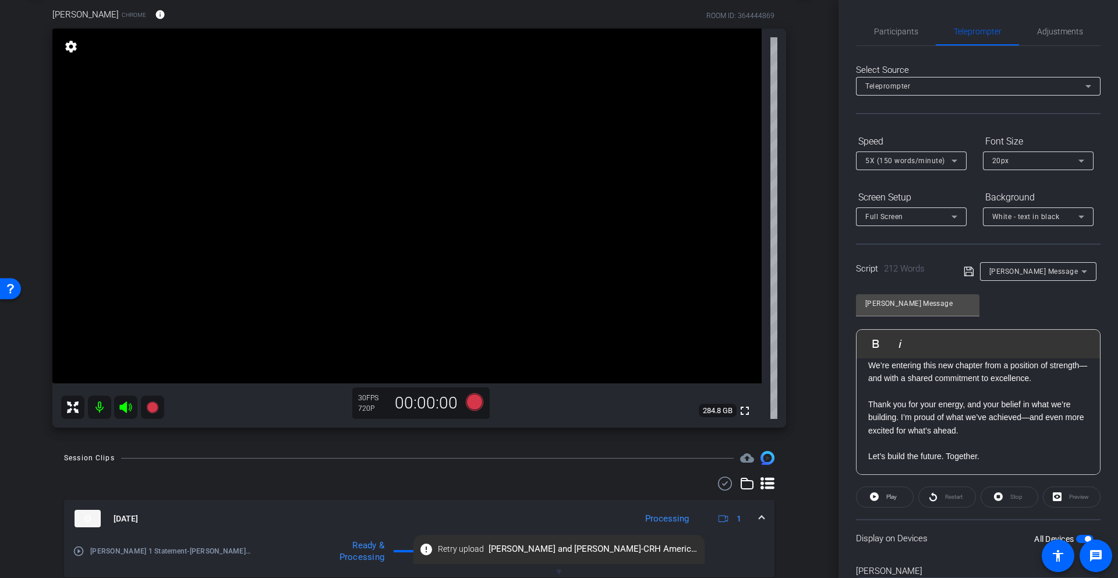
click at [775, 497] on div "Preview" at bounding box center [1072, 496] width 58 height 21
drag, startPoint x: 1066, startPoint y: 497, endPoint x: 938, endPoint y: 510, distance: 128.1
click at [775, 497] on div "Preview" at bounding box center [1072, 496] width 58 height 21
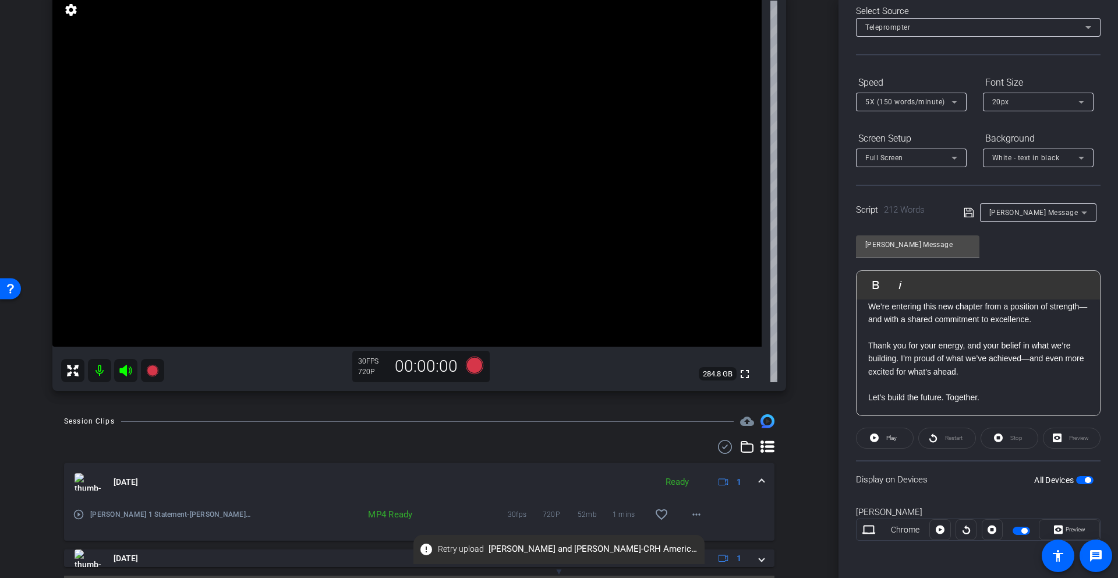
scroll to position [97, 0]
click at [476, 362] on icon at bounding box center [474, 366] width 17 height 17
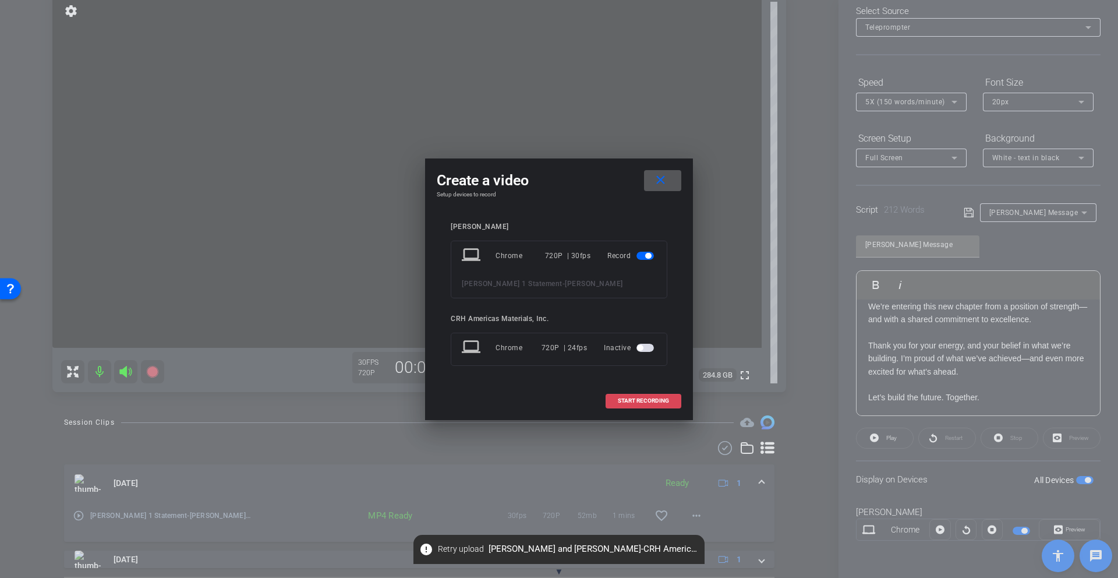
click at [650, 401] on span "START RECORDING" at bounding box center [643, 401] width 51 height 6
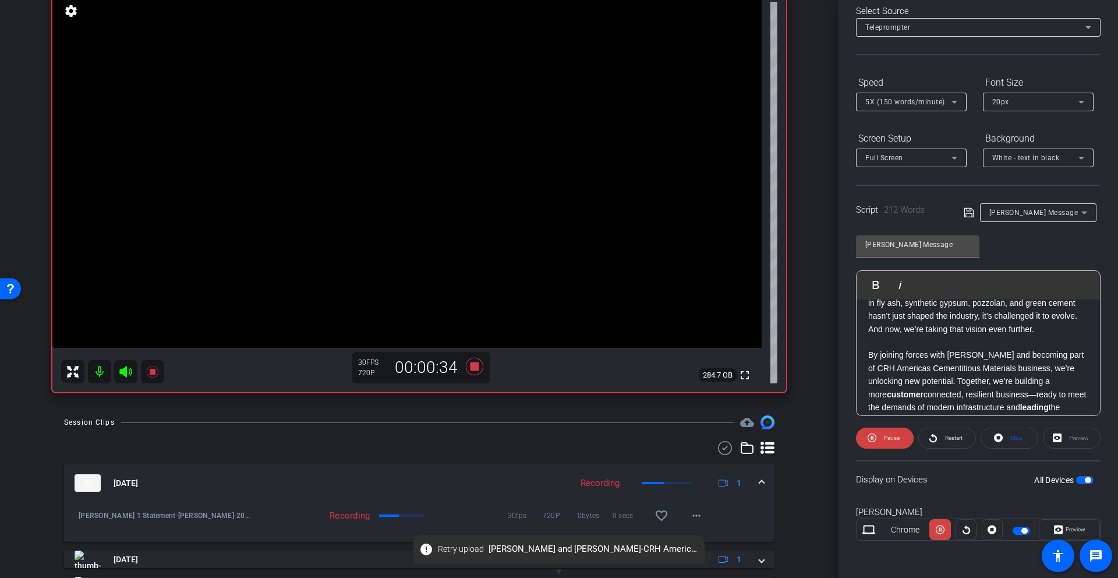
scroll to position [160, 0]
click at [477, 365] on icon at bounding box center [474, 366] width 17 height 17
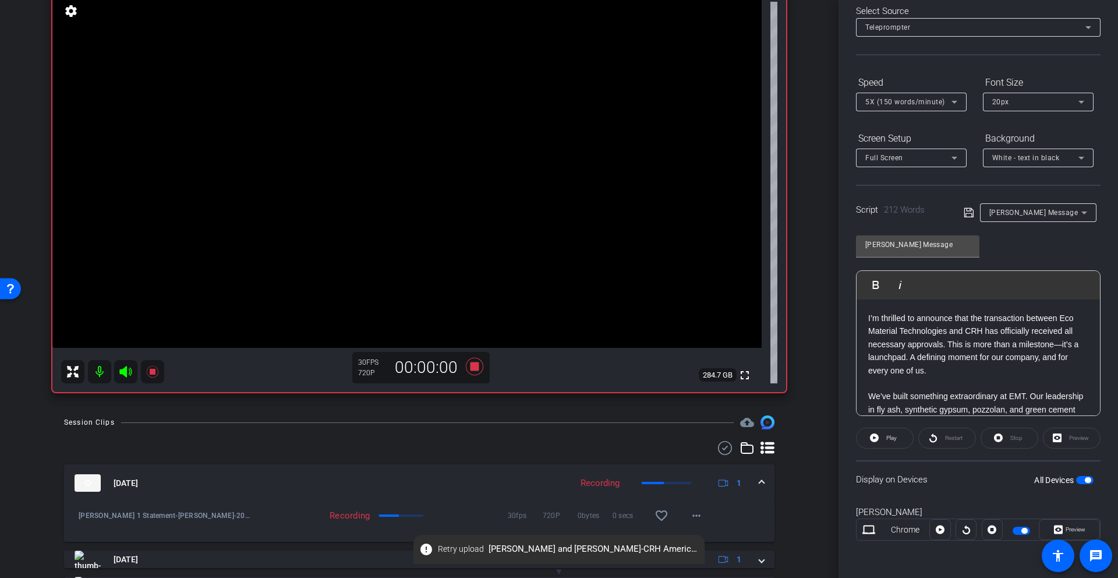
scroll to position [0, 0]
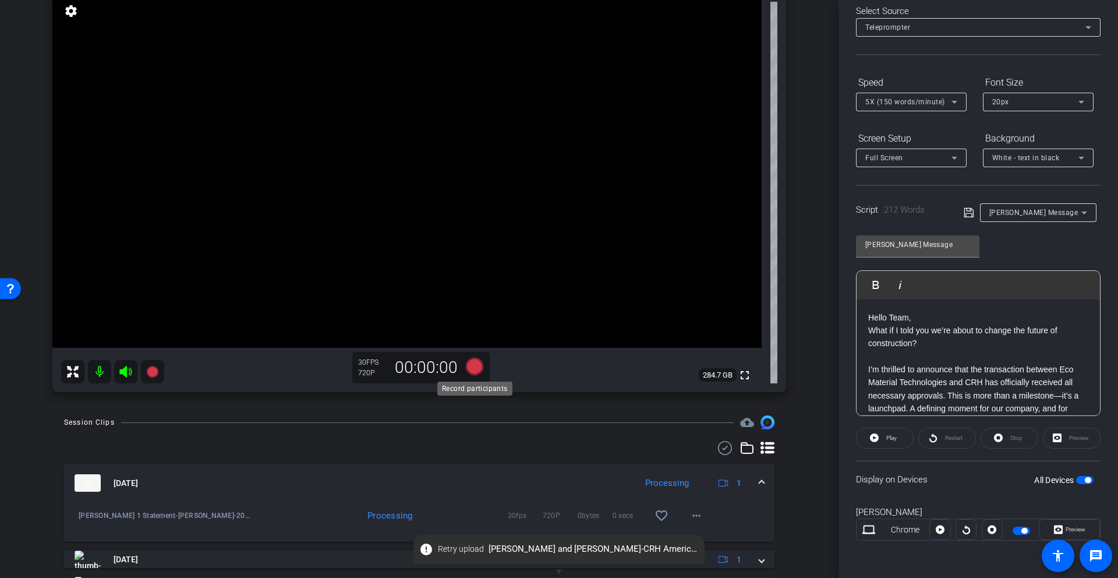
click at [473, 365] on icon at bounding box center [474, 366] width 17 height 17
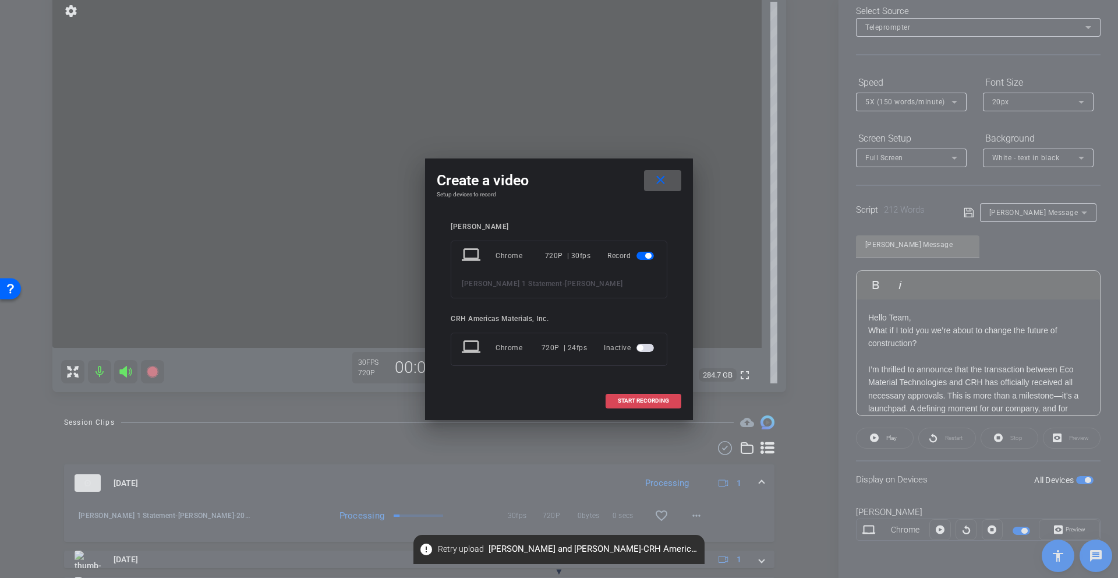
drag, startPoint x: 642, startPoint y: 397, endPoint x: 729, endPoint y: 363, distance: 93.1
click at [648, 394] on button "START RECORDING" at bounding box center [644, 401] width 76 height 15
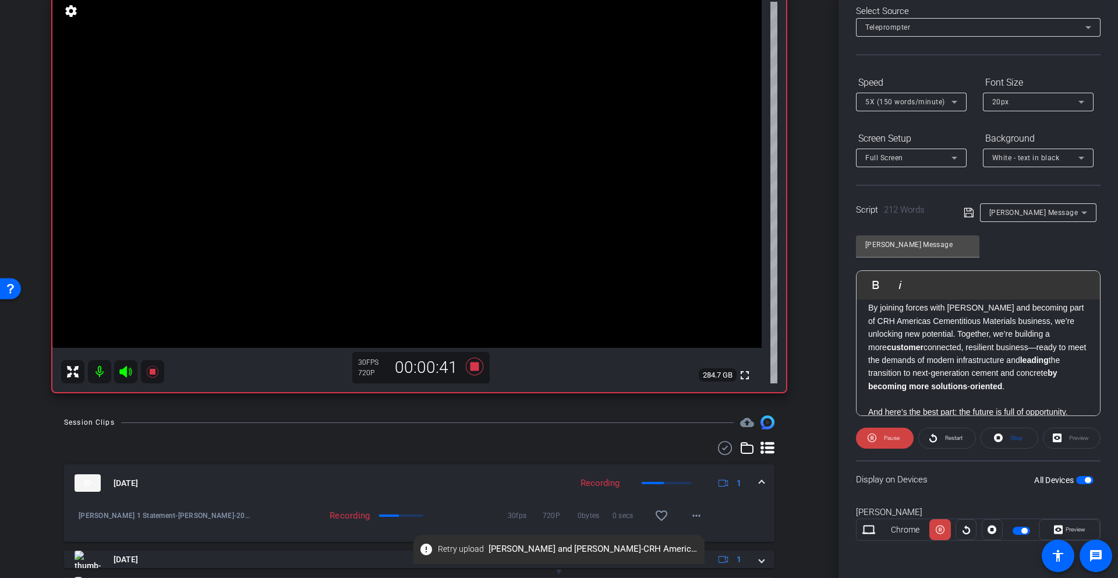
scroll to position [212, 0]
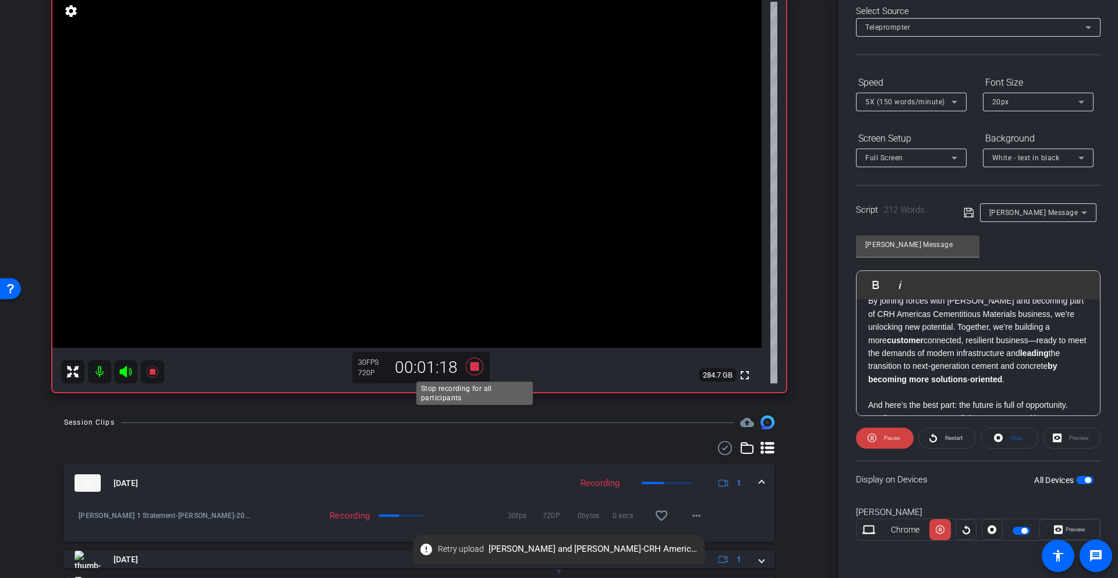
click at [472, 367] on icon at bounding box center [474, 366] width 17 height 17
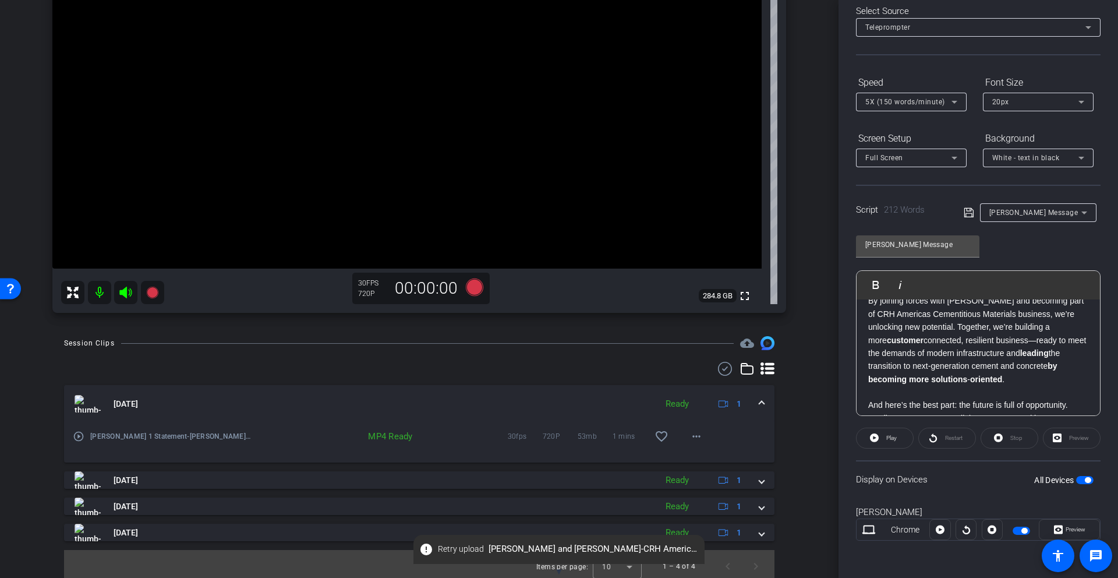
scroll to position [181, 0]
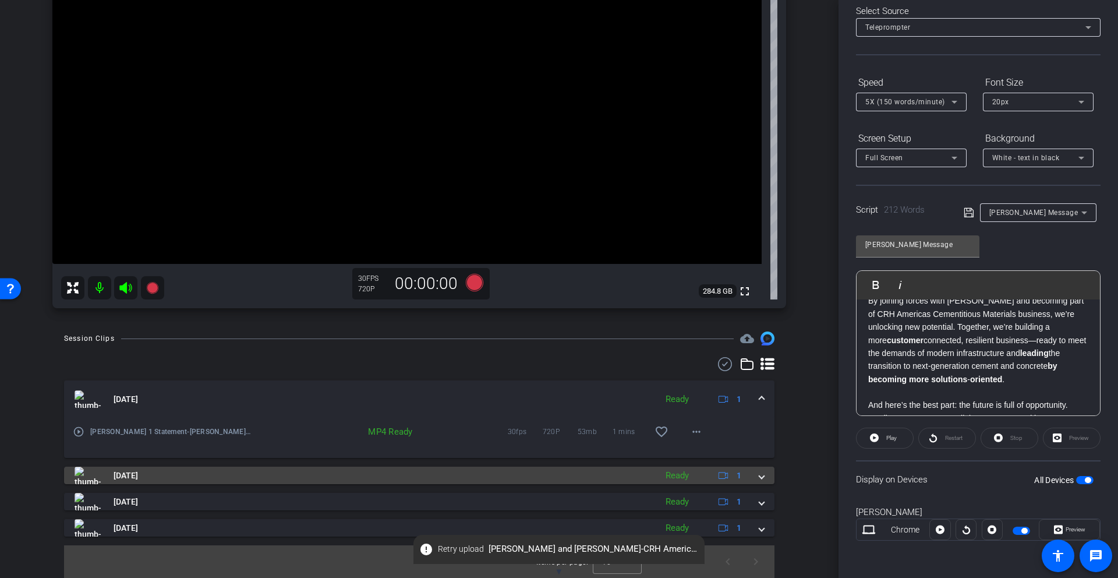
click at [762, 478] on span at bounding box center [762, 475] width 5 height 12
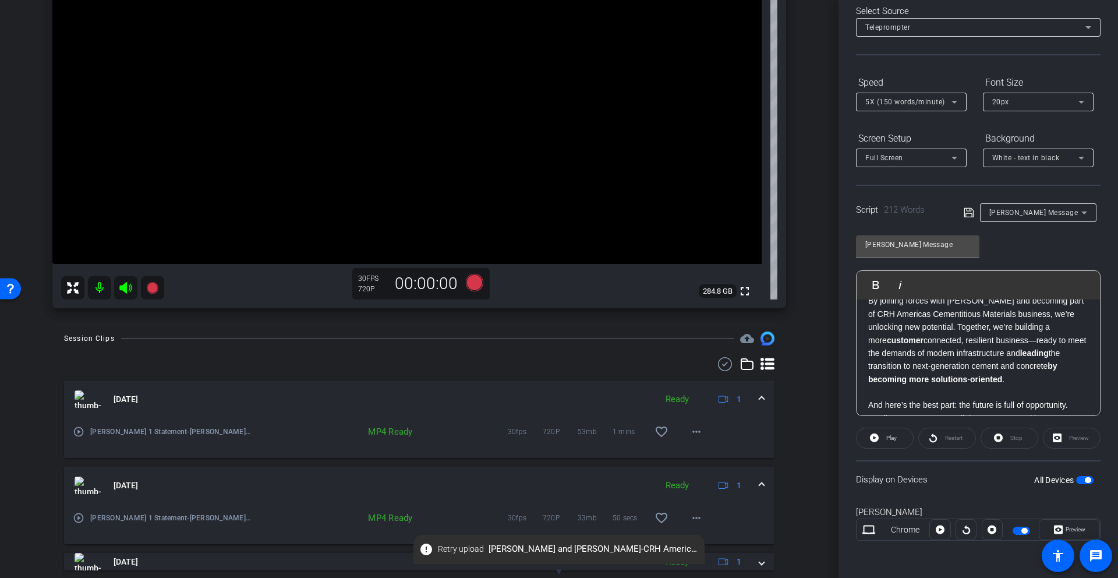
click at [762, 478] on mat-expansion-panel-header "Sep 10, 2025 Ready 1" at bounding box center [419, 485] width 711 height 37
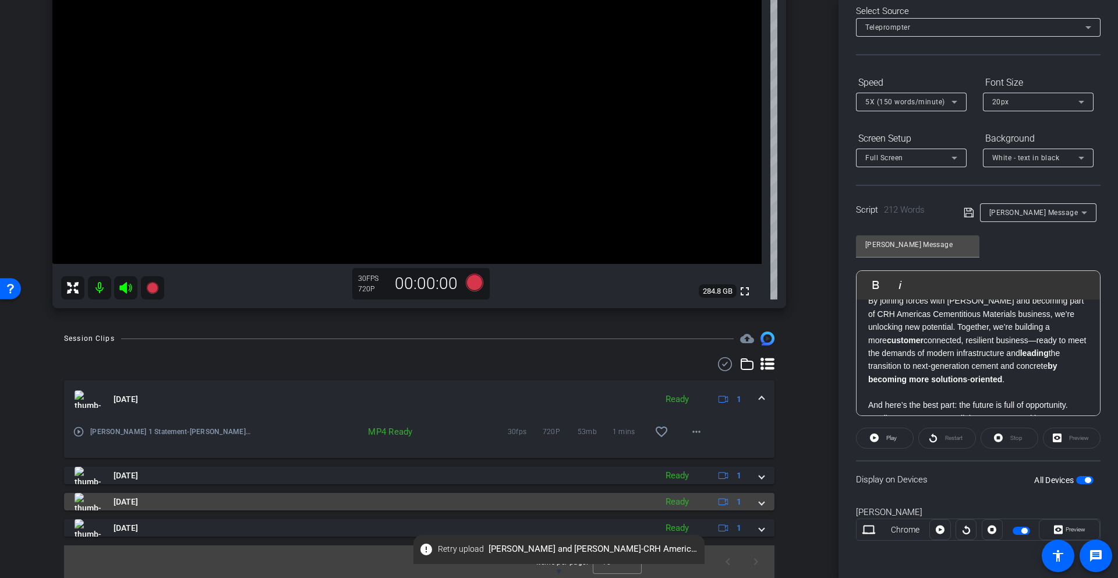
click at [756, 499] on div "Sep 10, 2025 Ready 1" at bounding box center [417, 501] width 685 height 17
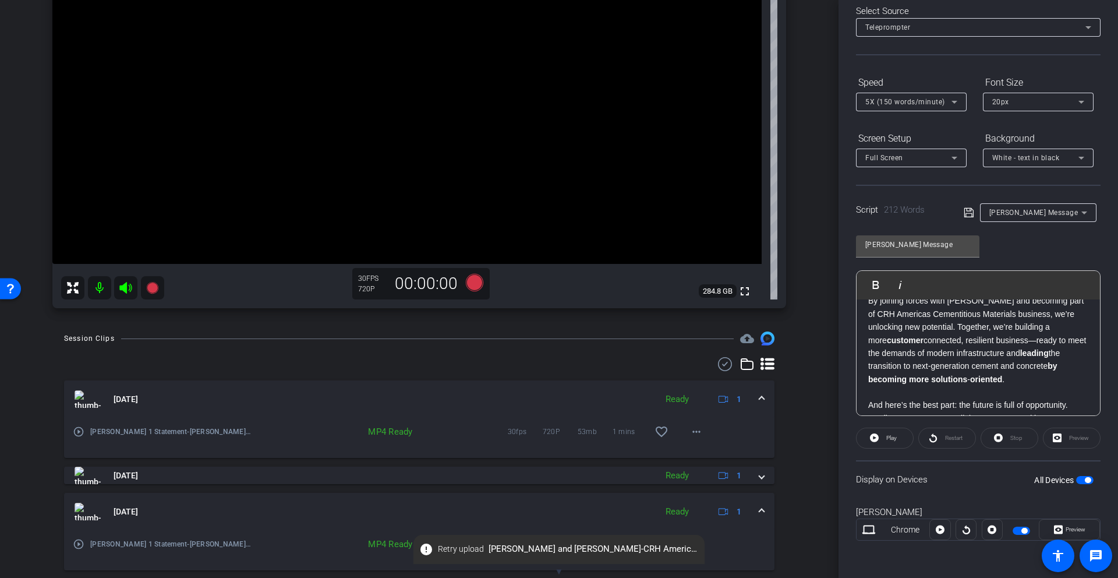
click at [756, 499] on mat-expansion-panel-header "Sep 10, 2025 Ready 1" at bounding box center [419, 511] width 711 height 37
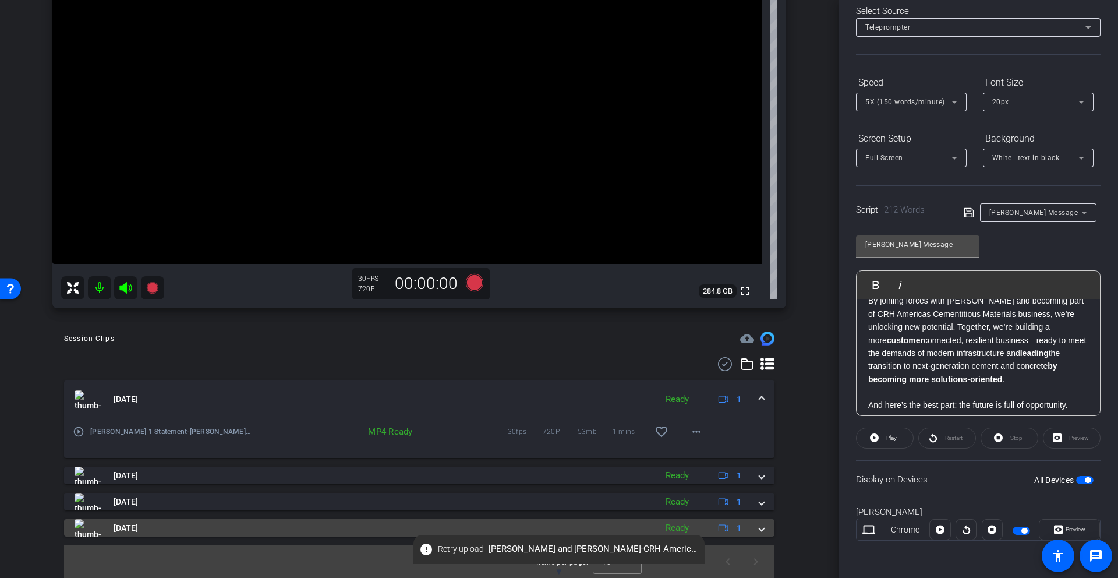
click at [762, 499] on span at bounding box center [762, 528] width 5 height 12
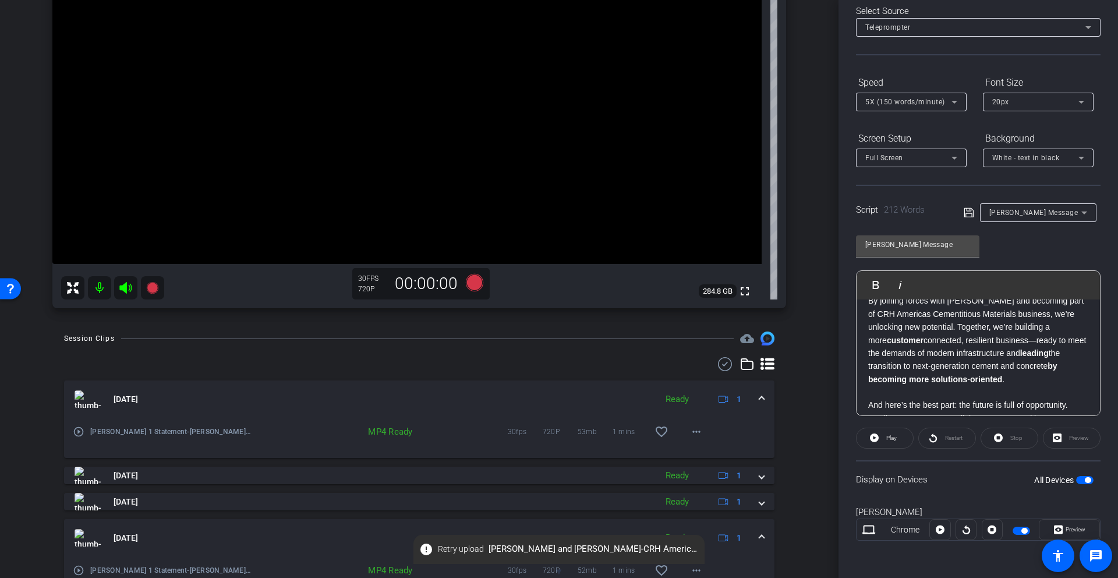
scroll to position [241, 0]
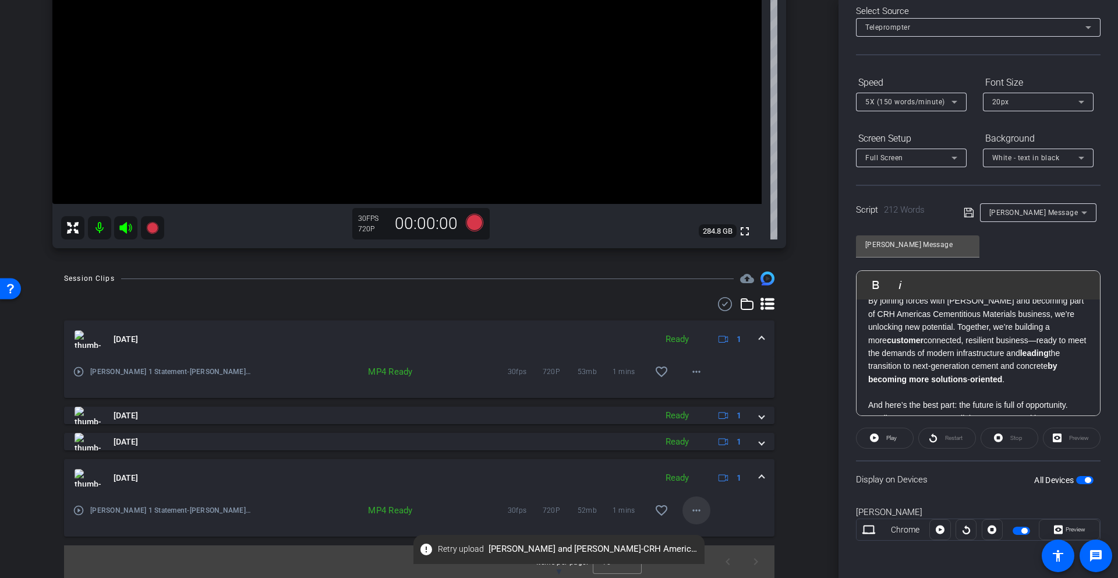
click at [694, 499] on mat-icon "more_horiz" at bounding box center [697, 510] width 14 height 14
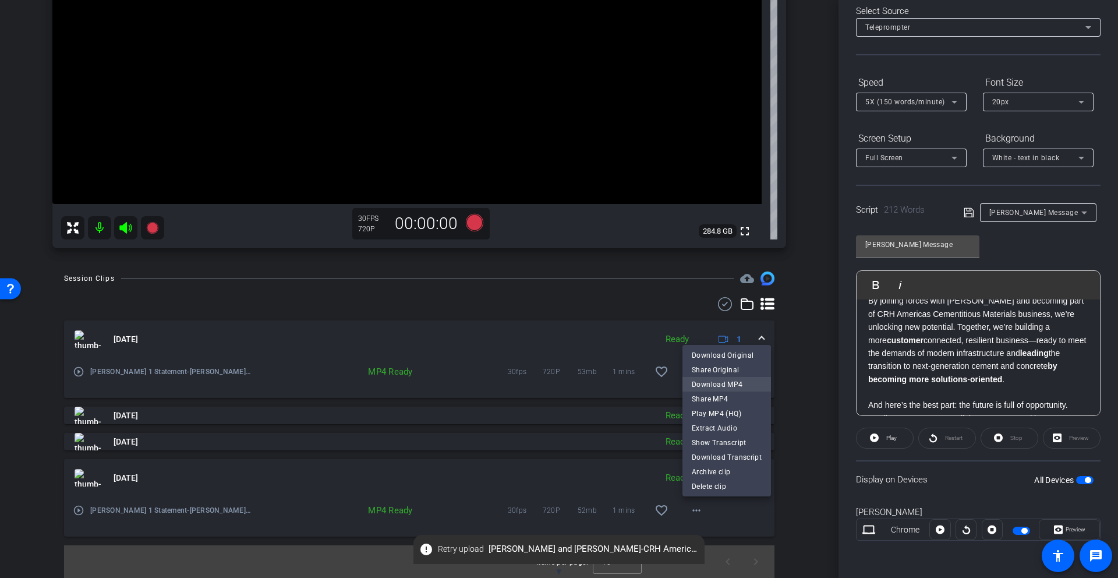
click at [706, 381] on span "Download MP4" at bounding box center [727, 384] width 70 height 14
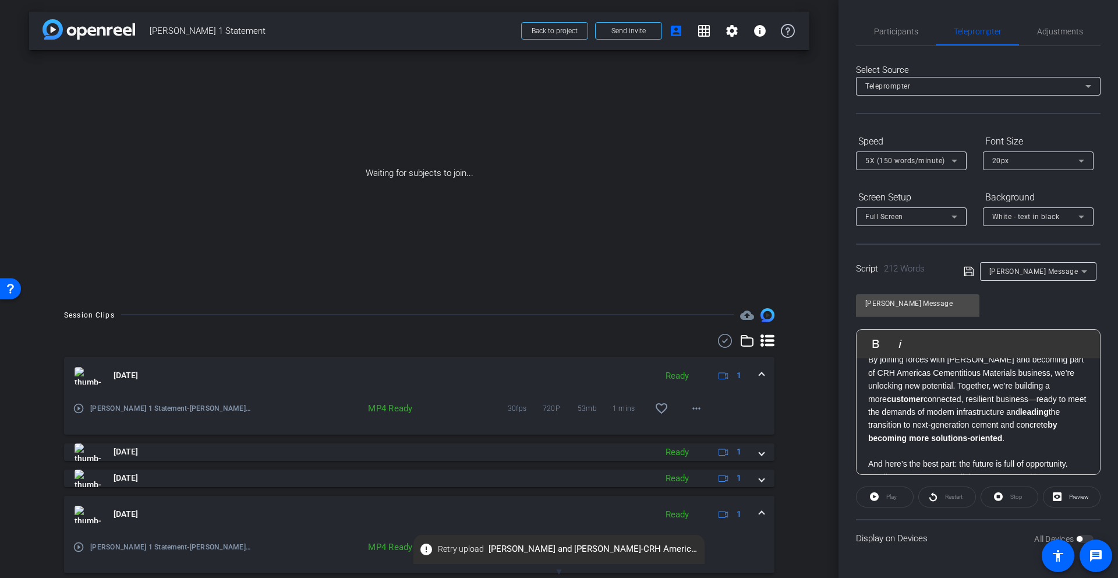
scroll to position [0, 0]
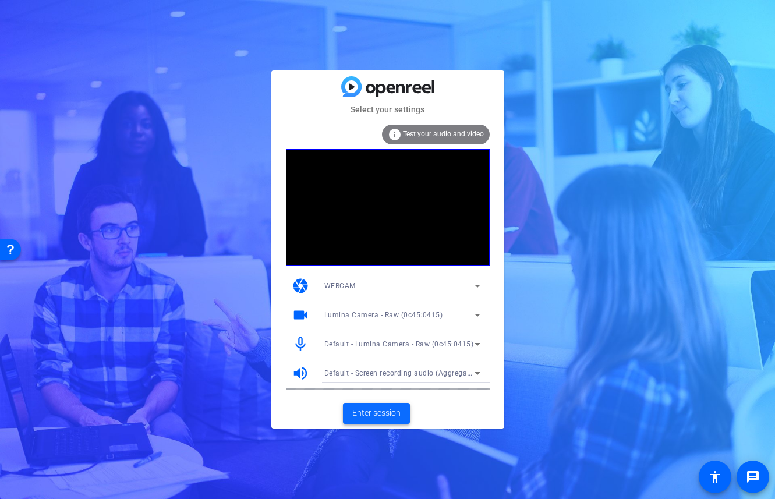
click at [376, 414] on span "Enter session" at bounding box center [376, 413] width 48 height 12
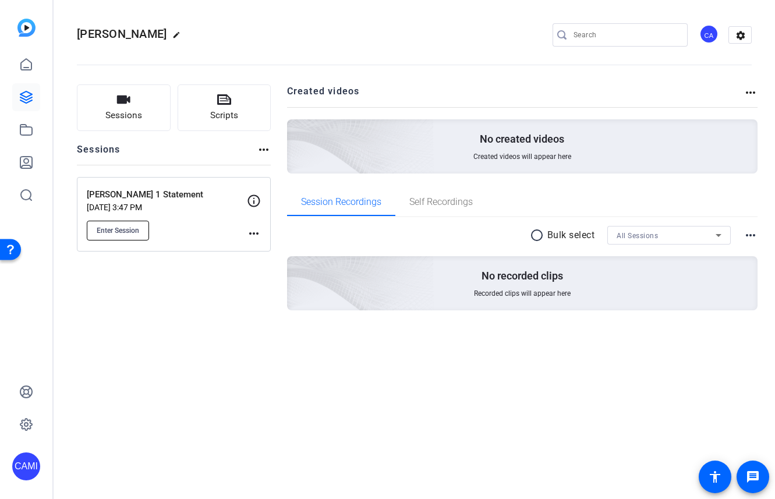
click at [101, 229] on span "Enter Session" at bounding box center [118, 230] width 43 height 9
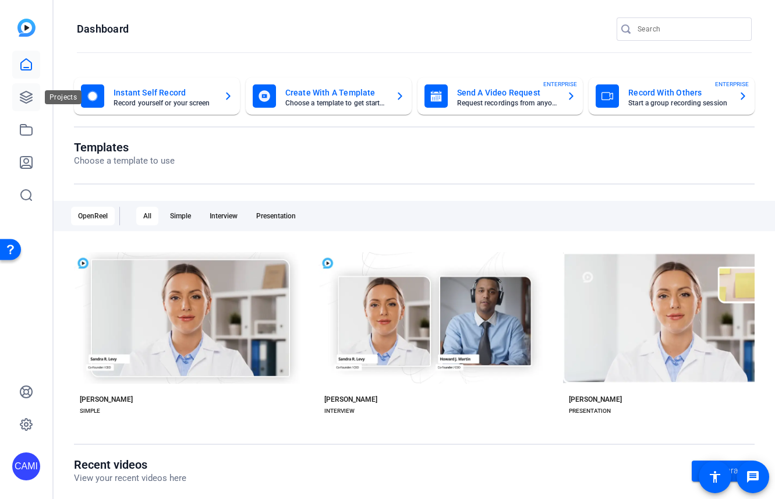
click at [26, 99] on icon at bounding box center [26, 97] width 14 height 14
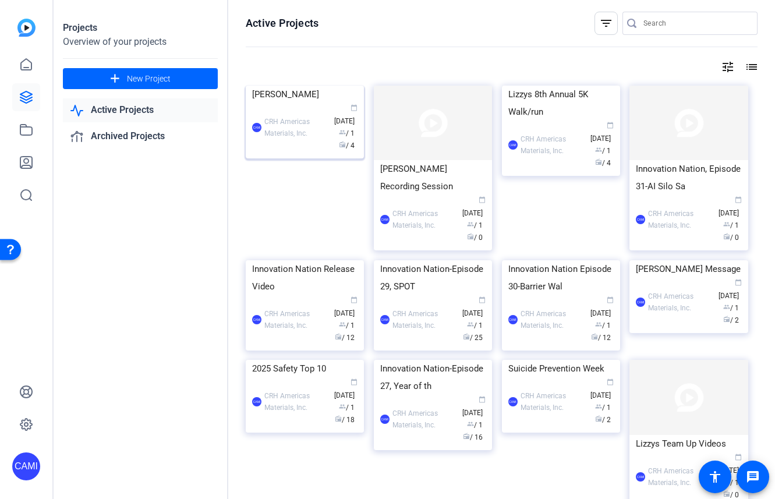
click at [274, 152] on div "CAMI CRH Americas Materials, Inc. calendar_today [DATE] group / 1 radio / 4" at bounding box center [304, 127] width 105 height 49
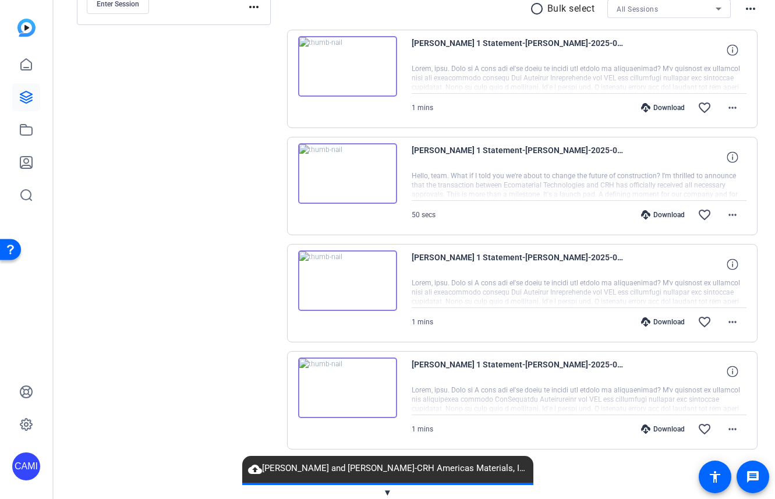
scroll to position [229, 0]
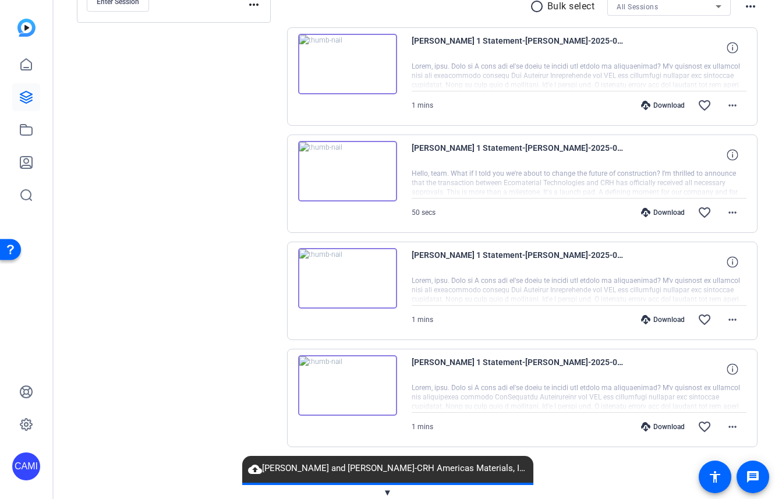
click at [669, 320] on div "Download" at bounding box center [662, 319] width 55 height 9
click at [662, 213] on div "Download" at bounding box center [662, 212] width 55 height 9
click at [668, 105] on div "Download" at bounding box center [662, 105] width 55 height 9
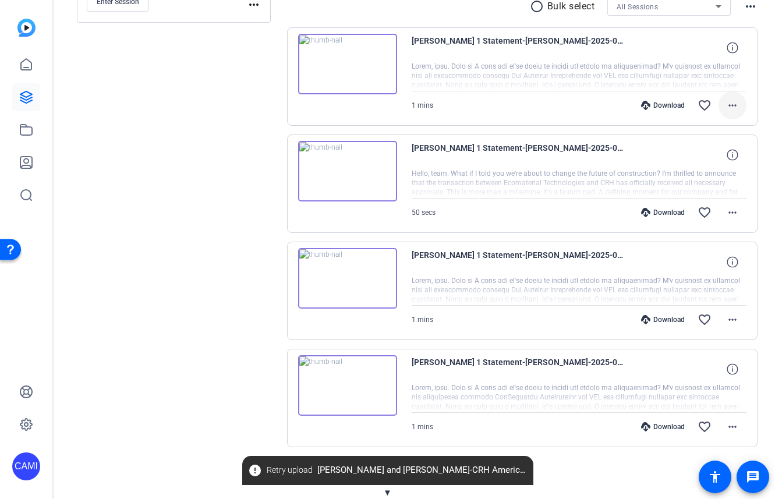
click at [731, 105] on mat-icon "more_horiz" at bounding box center [733, 105] width 14 height 14
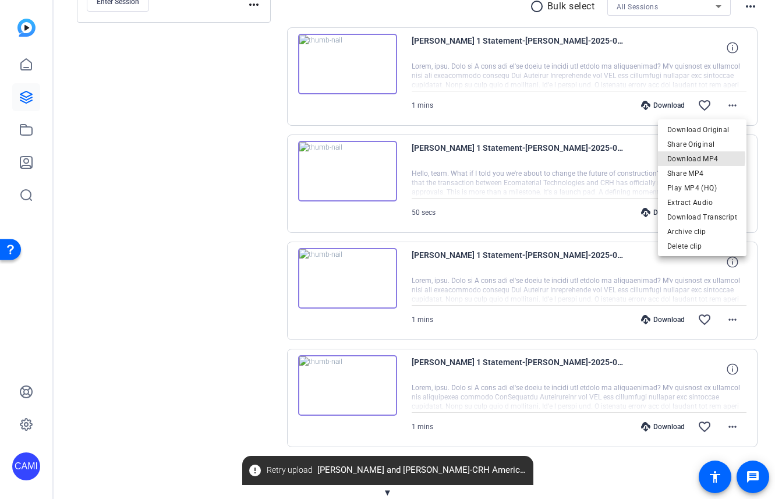
click at [698, 158] on span "Download MP4" at bounding box center [702, 159] width 70 height 14
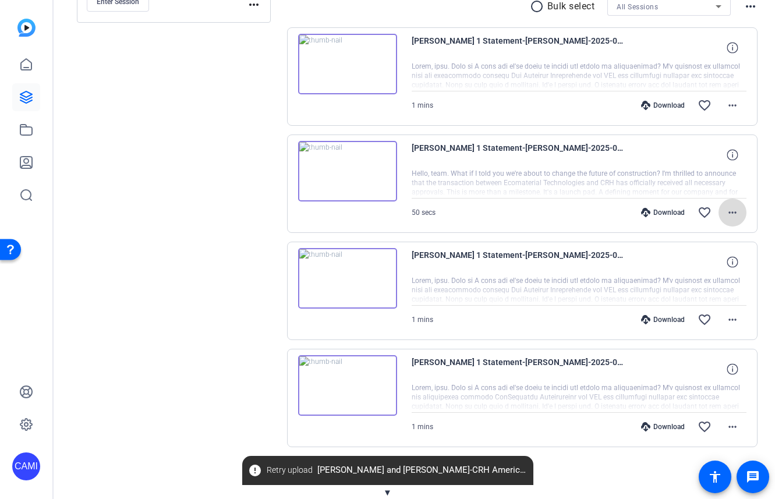
click at [734, 212] on mat-icon "more_horiz" at bounding box center [733, 213] width 14 height 14
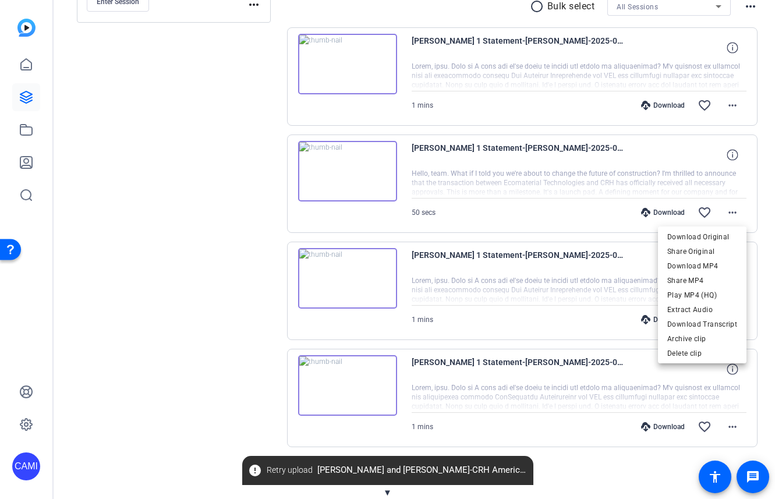
click at [712, 267] on span "Download MP4" at bounding box center [702, 266] width 70 height 14
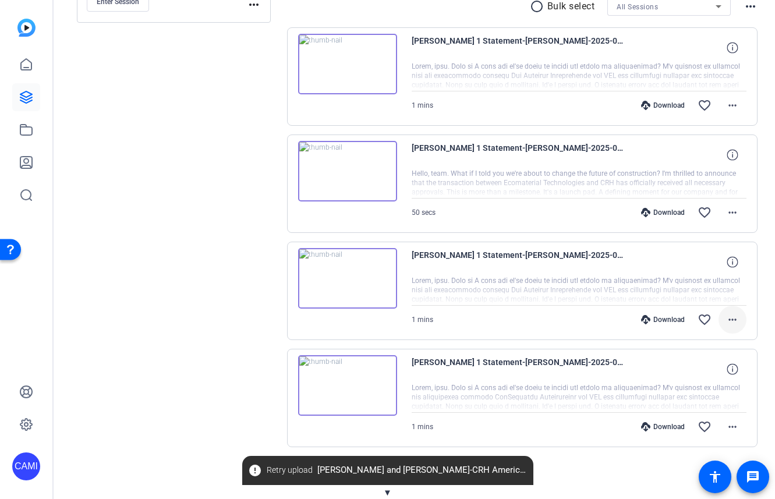
click at [733, 319] on mat-icon "more_horiz" at bounding box center [733, 320] width 14 height 14
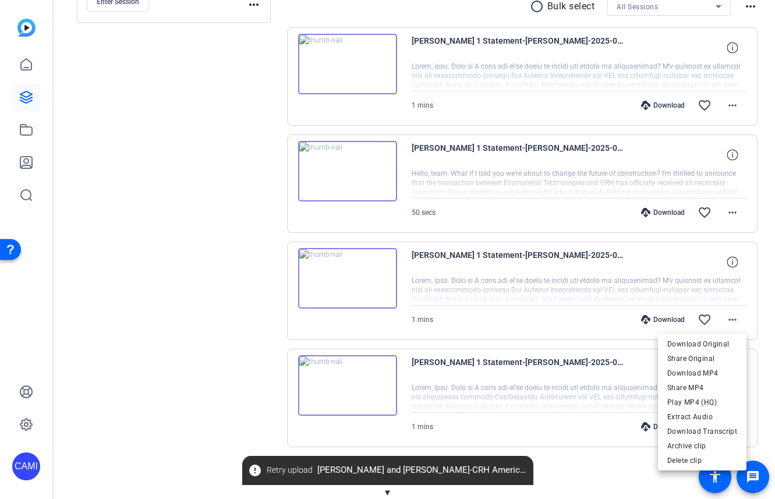
click at [701, 370] on span "Download MP4" at bounding box center [702, 373] width 70 height 14
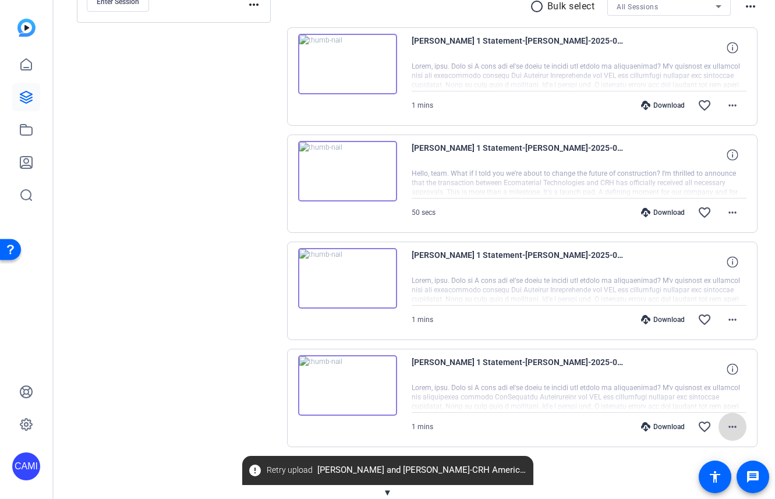
click at [732, 428] on mat-icon "more_horiz" at bounding box center [733, 427] width 14 height 14
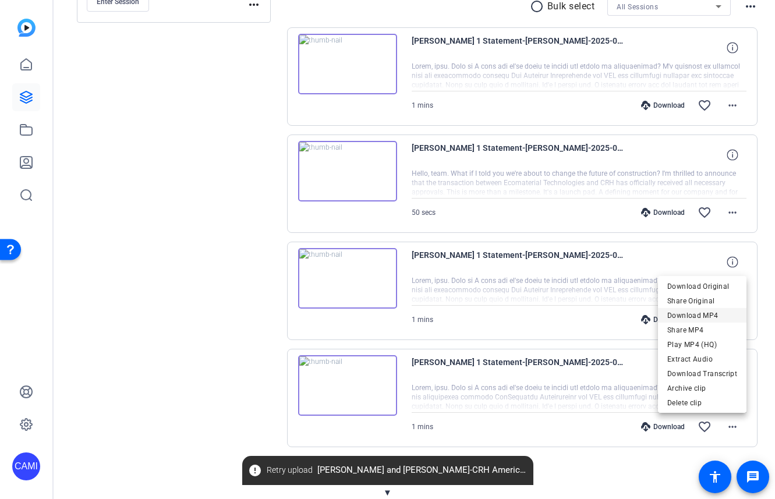
click at [690, 314] on span "Download MP4" at bounding box center [702, 316] width 70 height 14
